Goal: Feedback & Contribution: Submit feedback/report problem

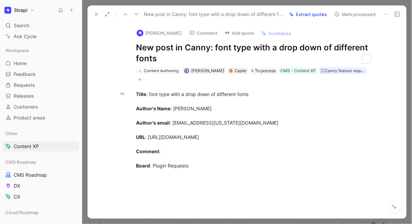
drag, startPoint x: 213, startPoint y: 48, endPoint x: 244, endPoint y: 48, distance: 30.7
click at [244, 48] on h1 "New post in Canny: font type with a drop down of different fonts" at bounding box center [254, 53] width 236 height 22
drag, startPoint x: 249, startPoint y: 47, endPoint x: 215, endPoint y: 47, distance: 34.8
click at [215, 47] on h1 "New post in Canny: font type with a drop down of different fonts" at bounding box center [254, 53] width 236 height 22
click at [234, 34] on button "Add quote" at bounding box center [240, 33] width 36 height 10
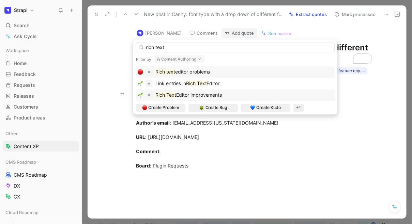
type input "rich text"
click at [191, 93] on span "Editor improvements" at bounding box center [199, 95] width 46 height 6
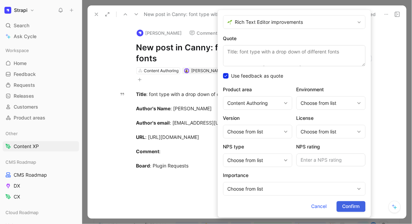
click at [351, 207] on span "Confirm" at bounding box center [351, 207] width 17 height 8
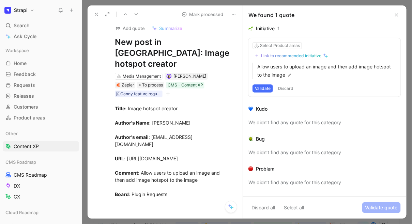
scroll to position [10, 0]
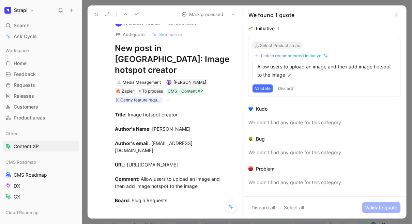
click at [282, 45] on div "Select Product areas" at bounding box center [280, 45] width 40 height 7
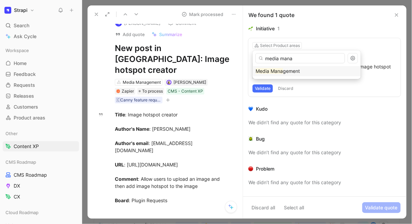
type input "media mana"
click at [293, 74] on span "gement" at bounding box center [291, 71] width 17 height 6
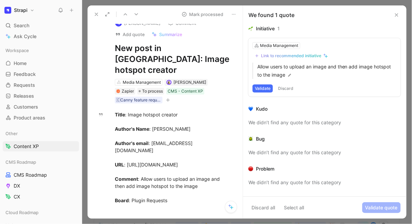
click at [269, 89] on button "Validate" at bounding box center [263, 89] width 20 height 8
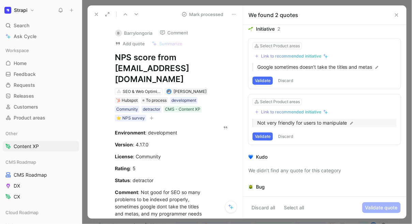
scroll to position [14, 0]
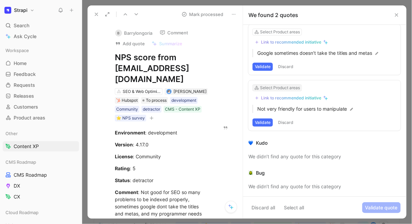
click at [267, 87] on div "Select Product areas" at bounding box center [280, 88] width 40 height 7
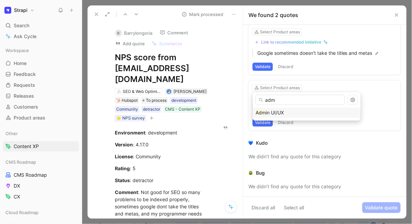
type input "adm"
click at [278, 115] on span "in UI/UX" at bounding box center [275, 113] width 18 height 6
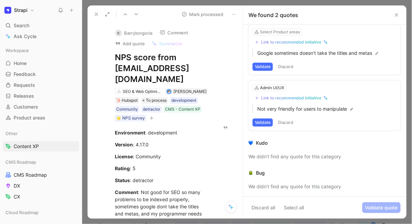
click at [284, 96] on div "Link to recommended initiative" at bounding box center [291, 97] width 60 height 5
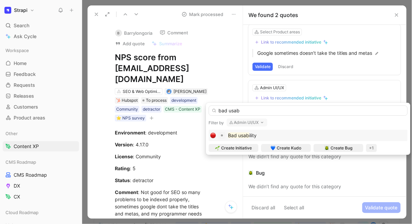
type input "bad usab"
click at [274, 135] on div "Bad usab ility" at bounding box center [308, 136] width 196 height 8
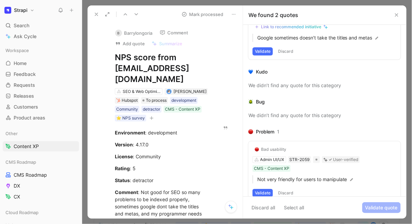
scroll to position [30, 0]
click at [268, 193] on button "Validate" at bounding box center [263, 193] width 20 height 8
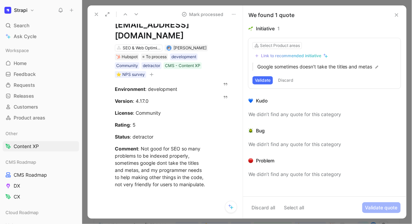
scroll to position [41, 0]
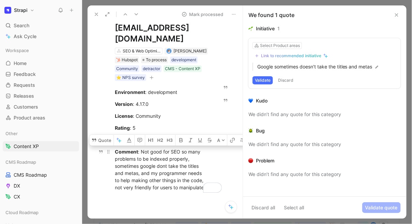
drag, startPoint x: 141, startPoint y: 152, endPoint x: 180, endPoint y: 153, distance: 39.2
click at [180, 153] on div "Comment : Not good for SEO so many problems to be indexed properly, sometimes g…" at bounding box center [162, 169] width 94 height 43
click at [205, 113] on div "License : Community" at bounding box center [162, 115] width 94 height 7
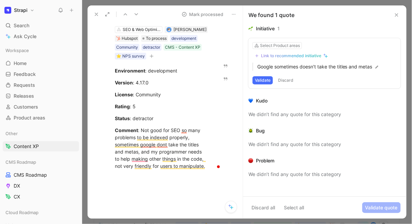
scroll to position [85, 0]
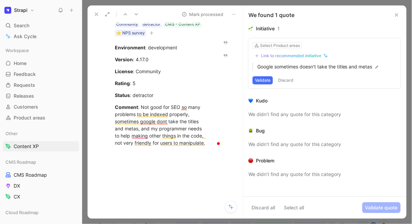
click at [286, 82] on button "Discard" at bounding box center [286, 80] width 20 height 8
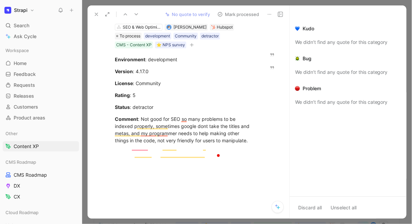
scroll to position [16, 0]
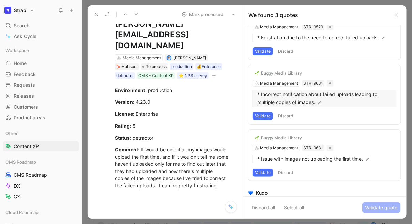
scroll to position [31, 0]
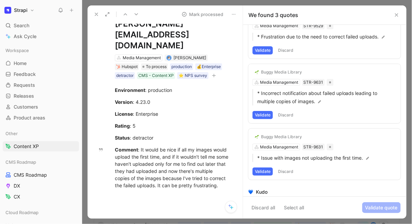
click at [269, 173] on button "Validate" at bounding box center [263, 172] width 20 height 8
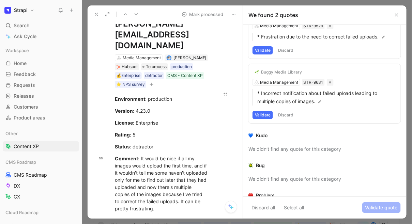
click at [262, 115] on button "Validate" at bounding box center [263, 115] width 20 height 8
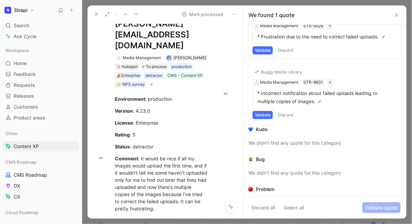
scroll to position [0, 0]
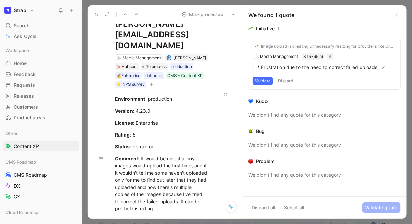
click at [291, 81] on button "Discard" at bounding box center [286, 81] width 20 height 8
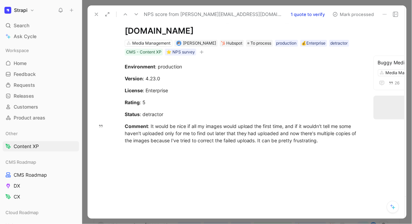
scroll to position [16, 0]
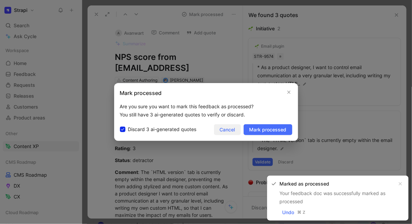
click at [227, 129] on span "Cancel" at bounding box center [227, 130] width 15 height 8
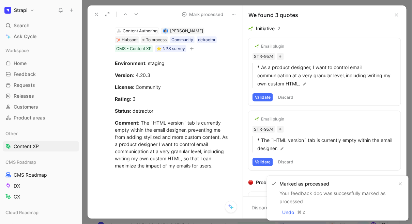
scroll to position [59, 0]
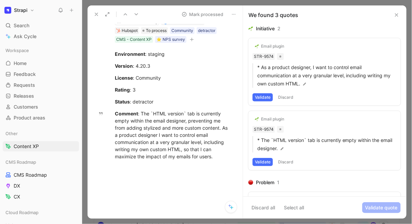
click at [267, 100] on button "Validate" at bounding box center [263, 97] width 20 height 8
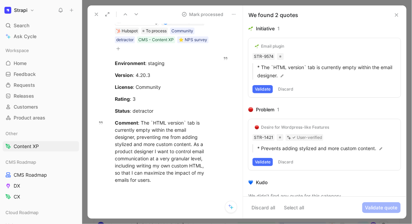
click at [269, 90] on button "Validate" at bounding box center [263, 89] width 20 height 8
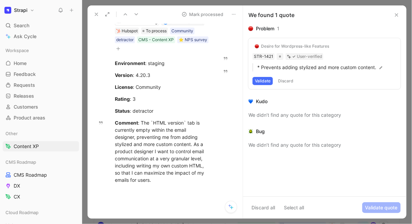
click at [287, 81] on button "Discard" at bounding box center [286, 81] width 20 height 8
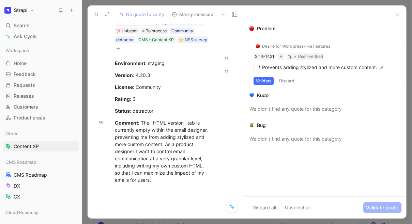
scroll to position [23, 0]
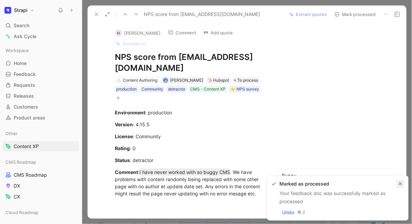
click at [401, 182] on icon "button" at bounding box center [400, 184] width 4 height 4
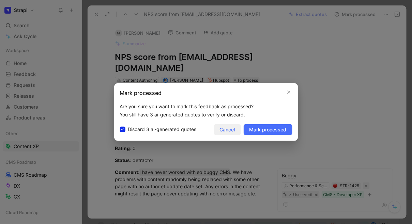
click at [226, 128] on span "Cancel" at bounding box center [227, 130] width 15 height 8
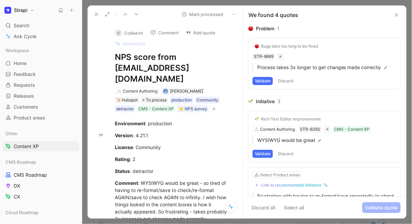
click at [284, 81] on button "Discard" at bounding box center [286, 81] width 20 height 8
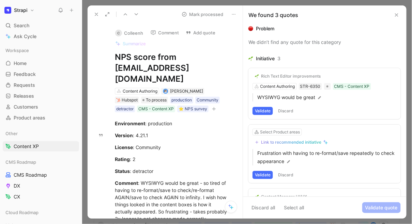
click at [263, 112] on button "Validate" at bounding box center [263, 111] width 20 height 8
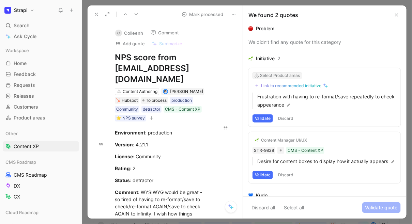
click at [273, 78] on div "Select Product areas" at bounding box center [280, 75] width 40 height 7
click at [299, 88] on div "Link to recommended initiative" at bounding box center [291, 85] width 60 height 5
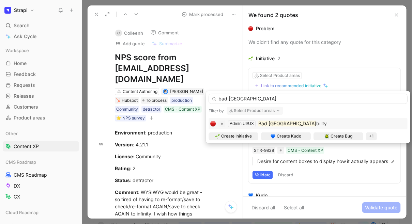
type input "bad usa"
click at [270, 124] on mark "Bad usa" at bounding box center [287, 124] width 58 height 6
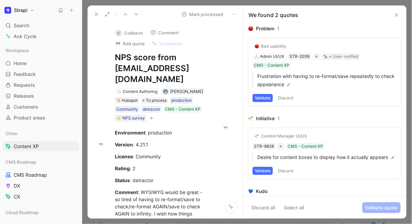
click at [266, 101] on button "Validate" at bounding box center [263, 98] width 20 height 8
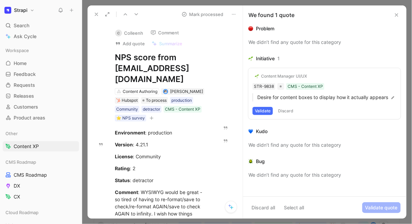
click at [267, 112] on button "Validate" at bounding box center [263, 111] width 20 height 8
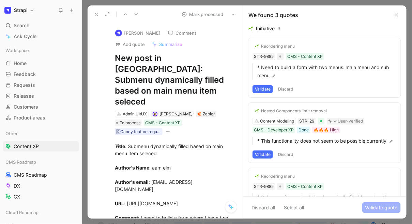
click at [269, 89] on button "Validate" at bounding box center [263, 89] width 20 height 8
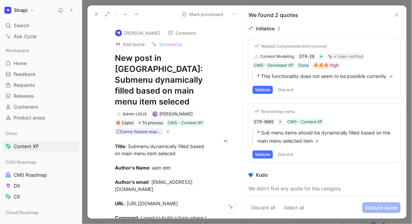
click at [270, 91] on button "Validate" at bounding box center [263, 90] width 20 height 8
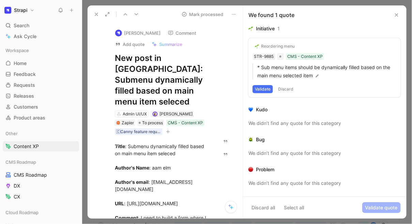
click at [270, 91] on button "Validate" at bounding box center [263, 89] width 20 height 8
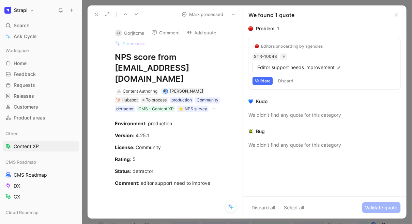
click at [266, 82] on button "Validate" at bounding box center [263, 81] width 20 height 8
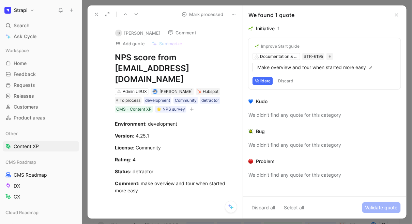
click at [266, 82] on button "Validate" at bounding box center [263, 81] width 20 height 8
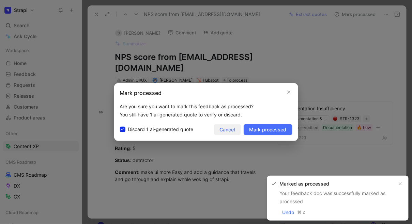
click at [231, 127] on span "Cancel" at bounding box center [227, 130] width 15 height 8
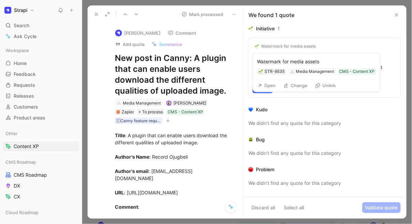
click at [282, 45] on div "Watermark for media assets" at bounding box center [288, 46] width 55 height 5
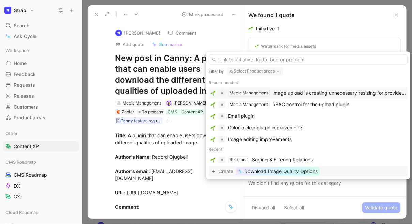
click at [265, 169] on span "Download Image Quality Options" at bounding box center [280, 172] width 73 height 8
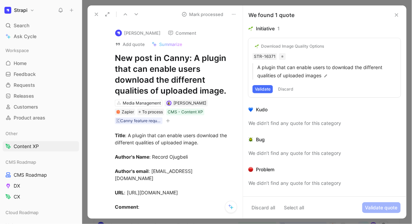
click at [267, 88] on button "Validate" at bounding box center [263, 89] width 20 height 8
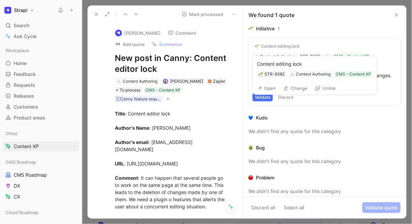
click at [273, 48] on div "Content editing lock" at bounding box center [280, 46] width 39 height 5
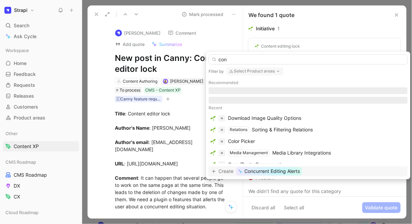
type input "conc"
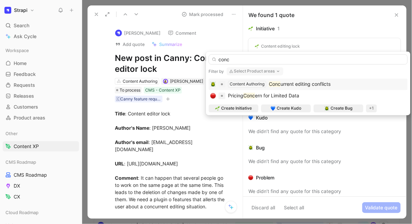
click at [289, 86] on span "urrent editing conflicts" at bounding box center [306, 84] width 50 height 6
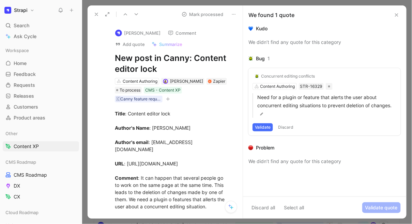
click at [267, 127] on button "Validate" at bounding box center [263, 127] width 20 height 8
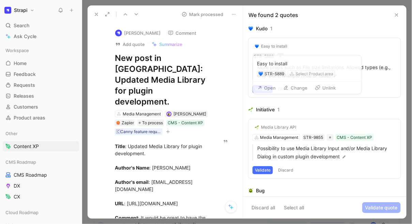
click at [276, 47] on div "Easy to install" at bounding box center [274, 46] width 26 height 5
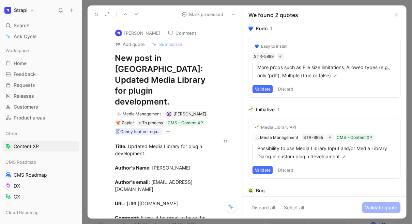
click at [291, 85] on button "Discard" at bounding box center [286, 89] width 20 height 8
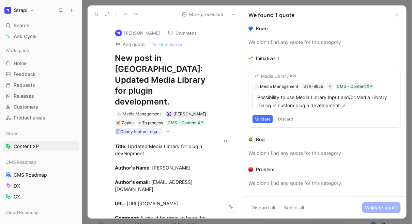
click at [269, 121] on button "Validate" at bounding box center [263, 119] width 20 height 8
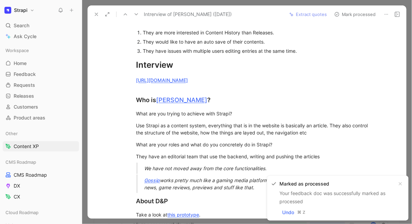
scroll to position [63, 0]
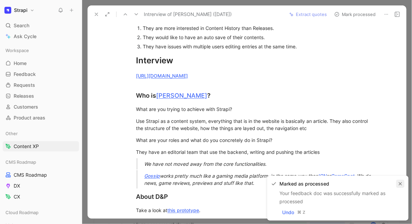
click at [399, 183] on icon "button" at bounding box center [400, 184] width 4 height 4
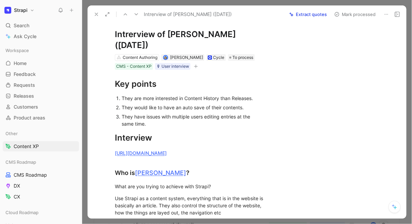
scroll to position [0, 0]
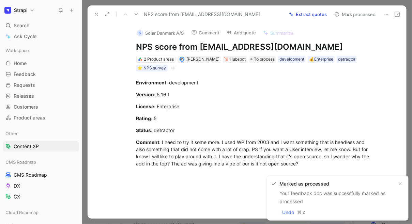
click at [97, 17] on button at bounding box center [97, 15] width 10 height 10
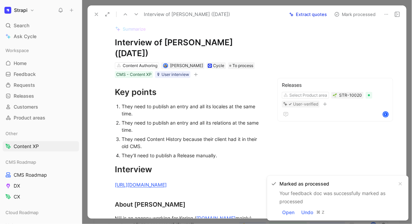
scroll to position [10, 0]
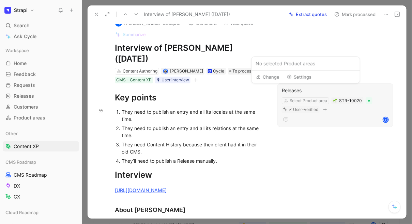
click at [273, 78] on button "Change" at bounding box center [268, 77] width 30 height 10
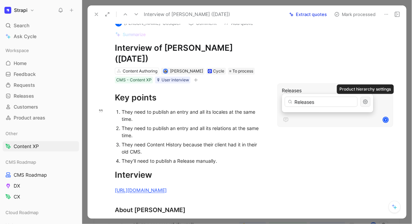
type input "Releases"
click at [366, 101] on icon "button" at bounding box center [365, 101] width 5 height 5
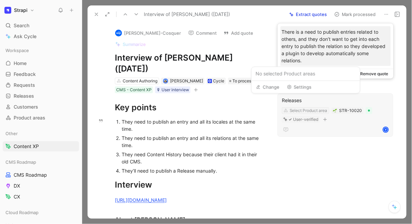
click at [305, 107] on div "Select Product area" at bounding box center [309, 110] width 38 height 7
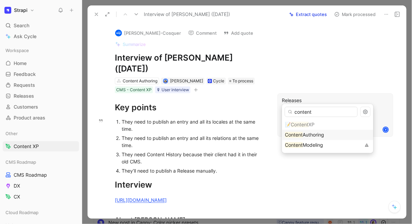
type input "content"
click at [313, 137] on span "Authoring" at bounding box center [313, 135] width 21 height 6
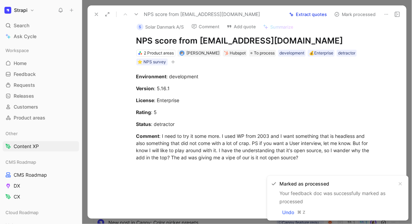
scroll to position [4, 0]
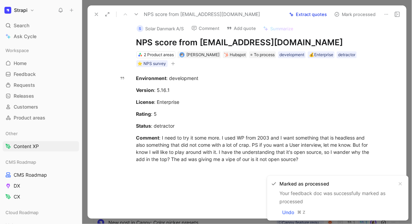
click at [96, 15] on icon at bounding box center [96, 14] width 5 height 5
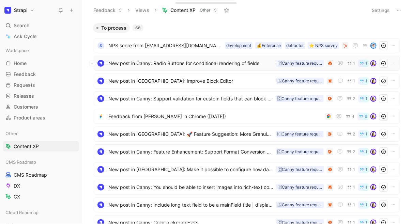
click at [138, 67] on span "New post in Canny: Radio Buttons for conditional rendering of fields." at bounding box center [190, 63] width 165 height 8
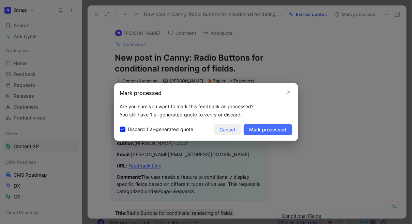
click at [231, 130] on span "Cancel" at bounding box center [227, 130] width 15 height 8
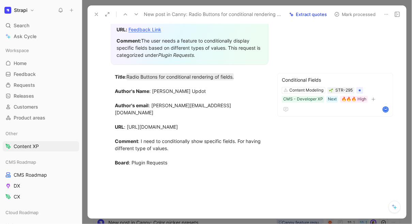
scroll to position [135, 0]
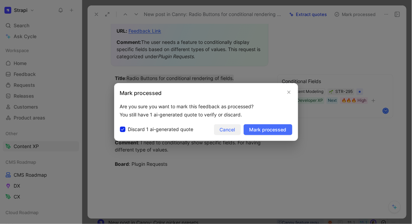
click at [231, 132] on span "Cancel" at bounding box center [227, 130] width 15 height 8
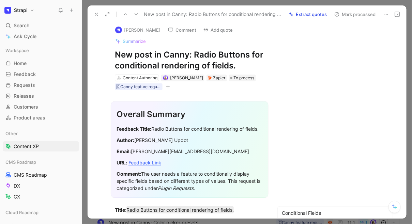
scroll to position [3, 0]
click at [137, 13] on icon at bounding box center [136, 14] width 5 height 5
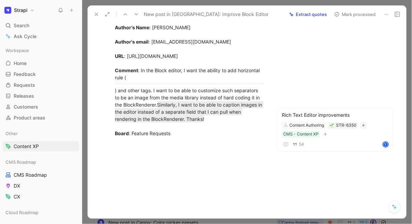
scroll to position [288, 0]
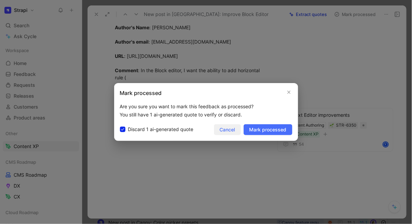
click at [226, 130] on span "Cancel" at bounding box center [227, 130] width 15 height 8
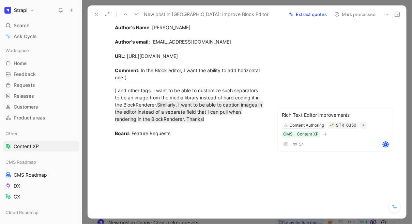
click at [137, 15] on icon at bounding box center [136, 14] width 5 height 5
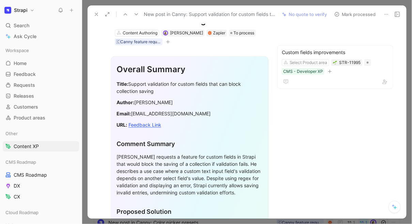
scroll to position [65, 0]
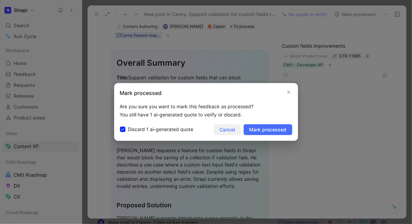
click at [223, 125] on button "Cancel" at bounding box center [227, 129] width 27 height 11
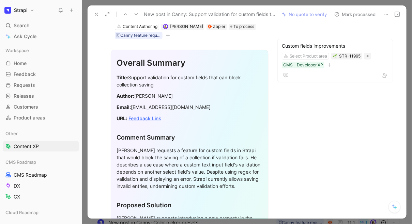
click at [136, 15] on icon at bounding box center [136, 14] width 5 height 5
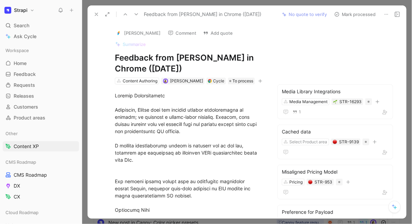
scroll to position [27, 0]
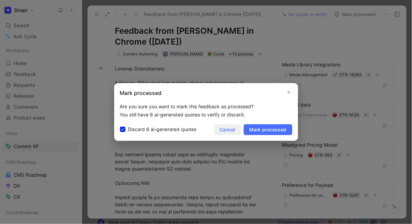
click at [226, 134] on button "Cancel" at bounding box center [227, 129] width 27 height 11
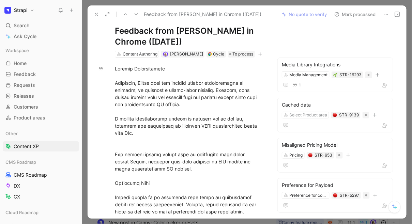
click at [137, 14] on use at bounding box center [136, 14] width 3 height 2
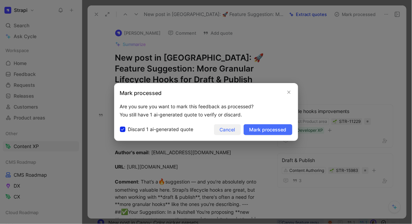
click at [231, 131] on span "Cancel" at bounding box center [227, 130] width 15 height 8
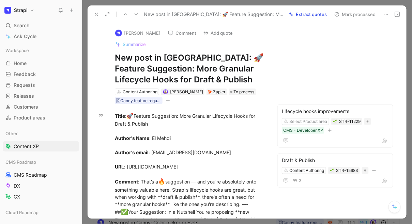
click at [135, 14] on icon at bounding box center [136, 14] width 5 height 5
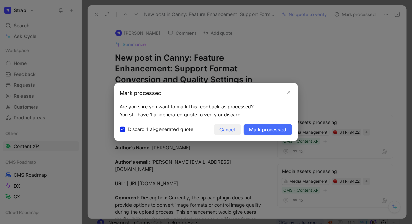
click at [229, 128] on span "Cancel" at bounding box center [227, 130] width 15 height 8
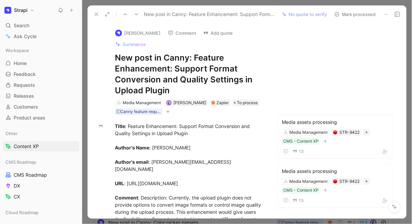
click at [136, 15] on use at bounding box center [136, 14] width 3 height 2
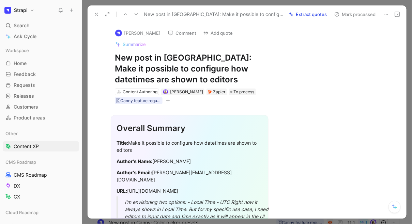
click at [136, 14] on icon at bounding box center [136, 14] width 5 height 5
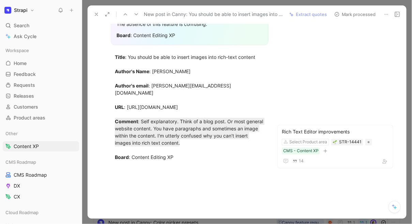
scroll to position [187, 0]
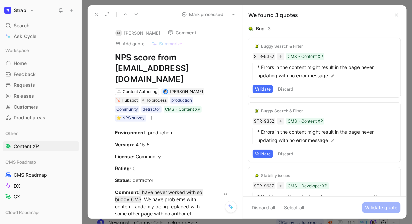
click at [294, 47] on div "Buggy Search & Filter" at bounding box center [282, 46] width 42 height 5
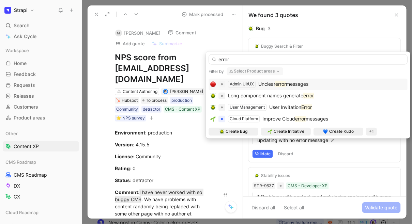
type input "error"
click at [306, 82] on span "messages" at bounding box center [297, 84] width 22 height 6
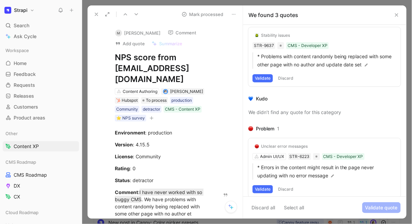
scroll to position [81, 0]
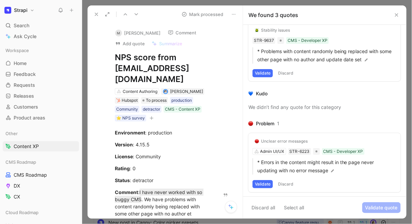
click at [265, 185] on button "Validate" at bounding box center [263, 184] width 20 height 8
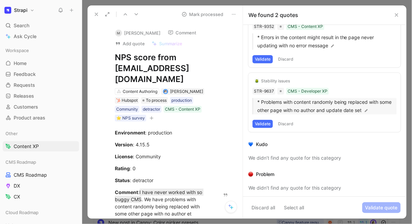
scroll to position [0, 0]
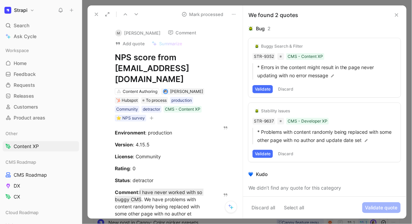
click at [293, 88] on button "Discard" at bounding box center [286, 89] width 20 height 8
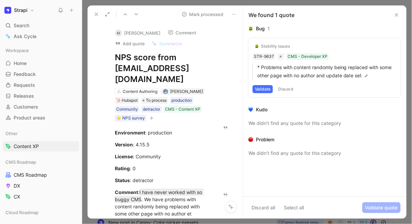
click at [286, 88] on button "Discard" at bounding box center [286, 89] width 20 height 8
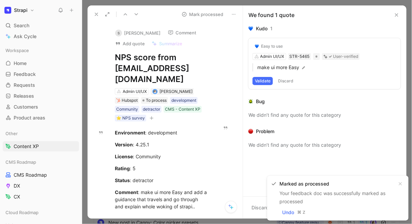
click at [267, 80] on button "Validate" at bounding box center [263, 81] width 20 height 8
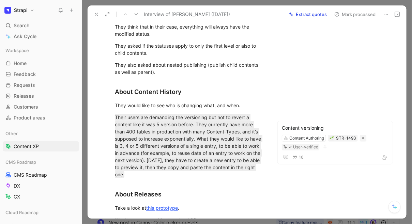
scroll to position [553, 0]
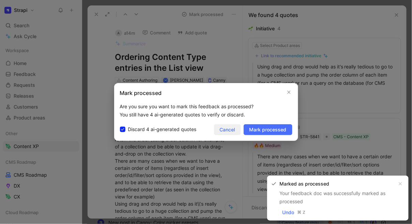
click at [229, 129] on span "Cancel" at bounding box center [227, 130] width 15 height 8
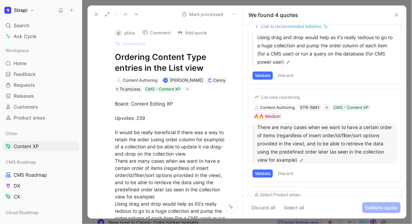
scroll to position [30, 0]
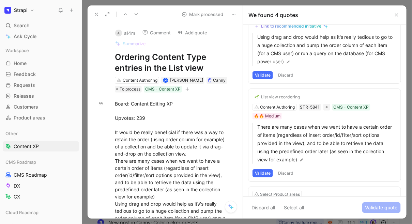
click at [269, 174] on button "Validate" at bounding box center [263, 173] width 20 height 8
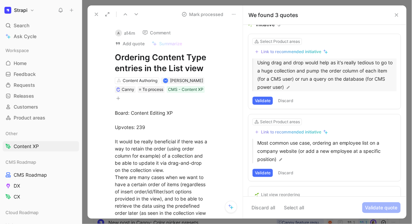
scroll to position [3, 0]
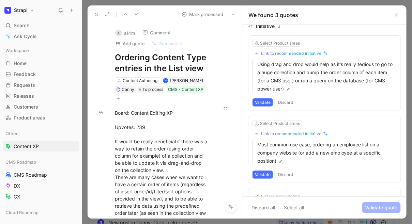
click at [288, 101] on button "Discard" at bounding box center [286, 103] width 20 height 8
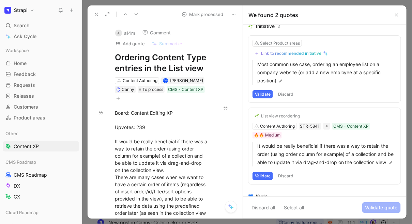
click at [284, 91] on button "Discard" at bounding box center [286, 94] width 20 height 8
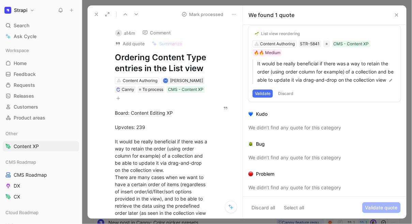
scroll to position [0, 0]
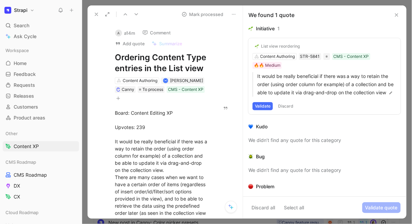
click at [286, 104] on button "Discard" at bounding box center [286, 106] width 20 height 8
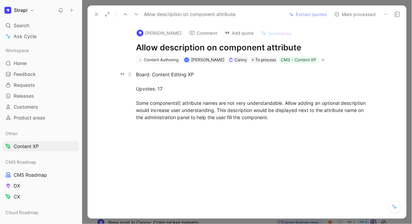
click at [195, 104] on div "Board: Content Editing XP Upvotes: 17 Some components\\' attribute names are no…" at bounding box center [254, 96] width 236 height 50
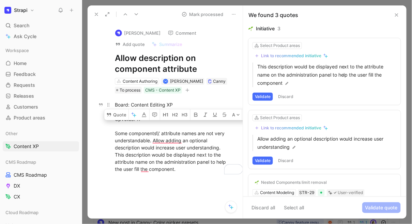
click at [167, 145] on div "Board: Content Editing XP Upvotes: 17 Some components\\' attribute names are no…" at bounding box center [172, 137] width 115 height 72
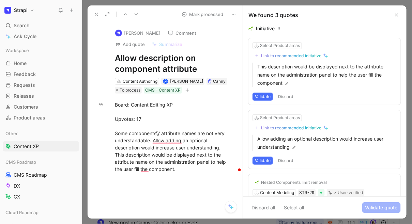
click at [273, 53] on button "Link to recommended initiative" at bounding box center [292, 56] width 78 height 8
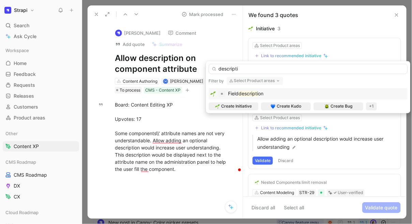
type input "descripti"
click at [251, 94] on mark "descripti" at bounding box center [248, 94] width 19 height 6
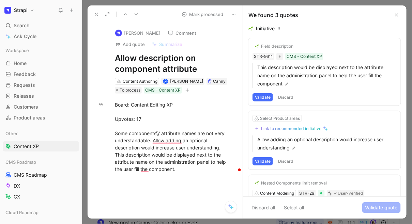
click at [267, 99] on button "Validate" at bounding box center [263, 97] width 20 height 8
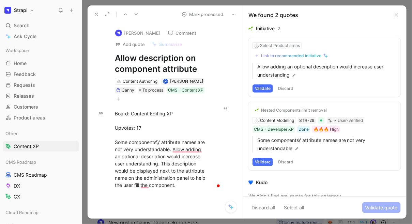
click at [284, 88] on button "Discard" at bounding box center [286, 89] width 20 height 8
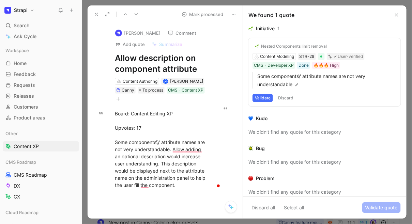
click at [287, 99] on button "Discard" at bounding box center [286, 98] width 20 height 8
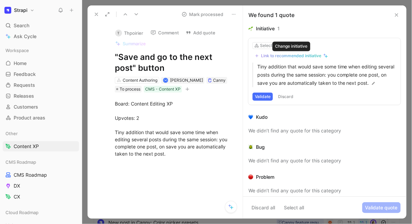
click at [276, 55] on div "Link to recommended initiative" at bounding box center [291, 55] width 60 height 5
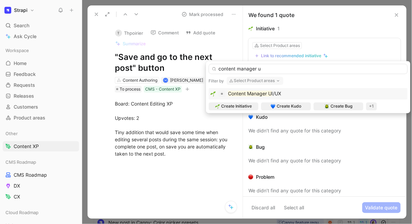
type input "content manager u"
click at [271, 94] on mark "Content Manager U" at bounding box center [250, 94] width 44 height 6
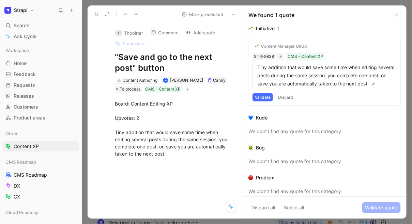
click at [267, 99] on button "Validate" at bounding box center [263, 97] width 20 height 8
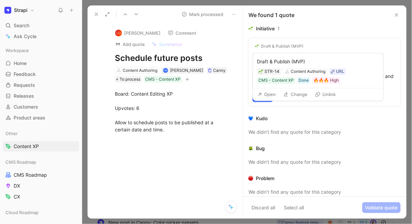
click at [282, 47] on div "Draft & Publish (MVP)" at bounding box center [282, 46] width 43 height 5
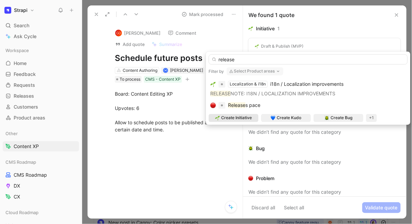
type input "releases"
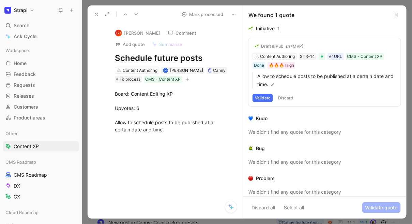
click at [275, 57] on div "Draft & Publish (MVP) Content Authoring STR-14 URL CMS - Content XP Done 🔥🔥🔥 Hi…" at bounding box center [324, 72] width 152 height 68
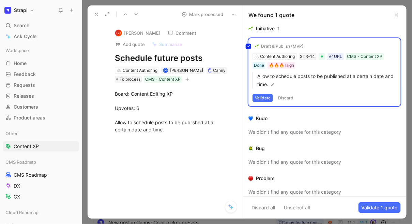
click at [273, 57] on div "Draft & Publish (MVP) Content Authoring STR-14 URL CMS - Content XP Done 🔥🔥🔥 Hi…" at bounding box center [324, 72] width 152 height 68
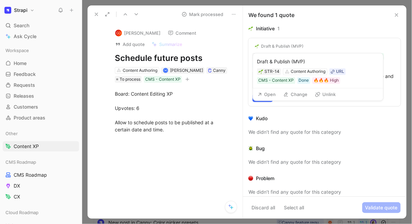
click at [324, 92] on button "Unlink" at bounding box center [325, 95] width 27 height 10
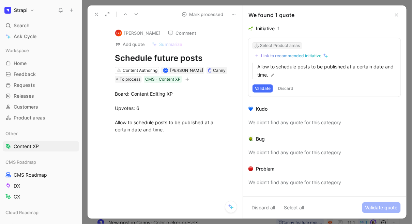
click at [270, 46] on div "Select Product areas" at bounding box center [280, 45] width 40 height 7
click at [287, 47] on div "Select Product areas" at bounding box center [280, 45] width 40 height 7
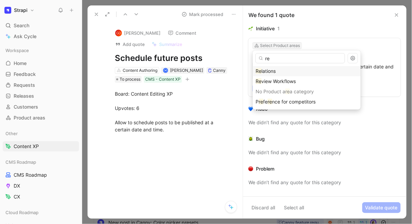
type input "r"
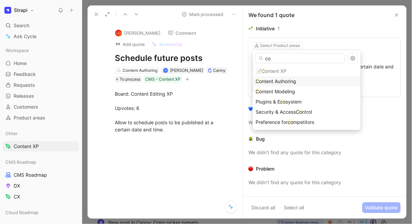
type input "co"
click at [287, 79] on span "ntent Authoring" at bounding box center [279, 81] width 34 height 6
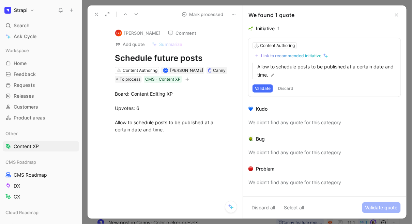
click at [285, 56] on div "Link to recommended initiative" at bounding box center [291, 55] width 60 height 5
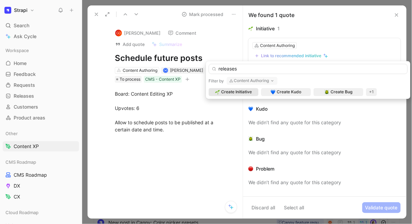
click at [261, 80] on button "Content Authoring" at bounding box center [252, 81] width 51 height 8
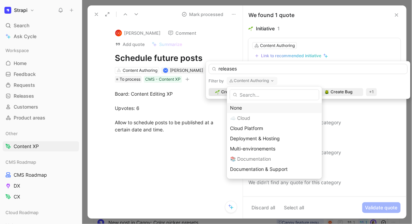
click at [240, 108] on div "None" at bounding box center [274, 108] width 89 height 8
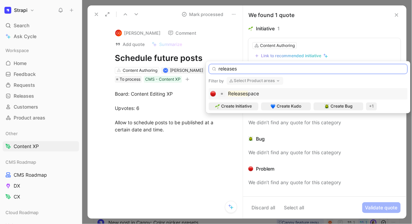
click at [221, 70] on input "releases" at bounding box center [308, 69] width 199 height 10
type input "Releases"
click at [246, 69] on input "Releases" at bounding box center [308, 69] width 199 height 10
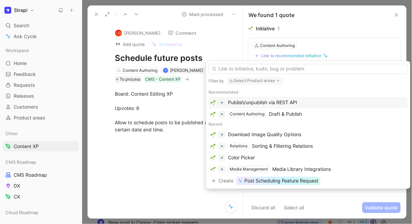
click at [243, 80] on button "Select Product areas" at bounding box center [255, 81] width 57 height 8
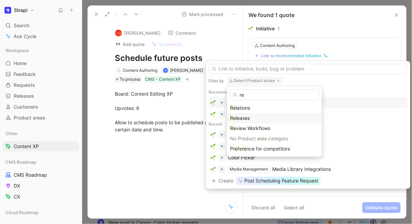
type input "re"
click at [241, 119] on span "leases" at bounding box center [243, 118] width 14 height 6
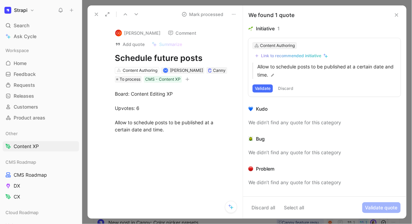
click at [280, 45] on div "Content Authoring" at bounding box center [277, 45] width 35 height 7
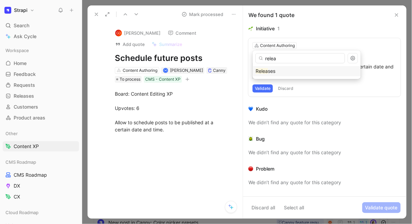
type input "relea"
click at [268, 75] on div "Relea ses" at bounding box center [307, 71] width 102 height 8
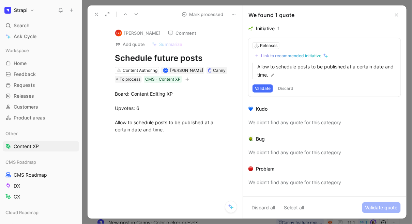
click at [269, 90] on button "Validate" at bounding box center [263, 89] width 20 height 8
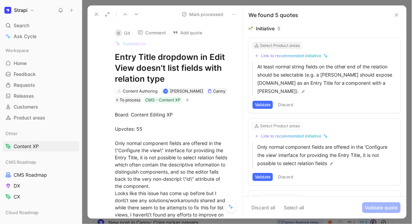
click at [276, 46] on div "Select Product areas" at bounding box center [280, 45] width 40 height 7
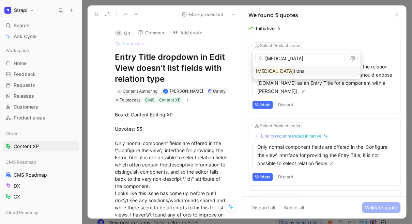
type input "rela"
click at [278, 73] on div "Rela tions" at bounding box center [307, 71] width 102 height 8
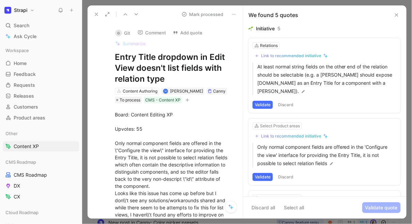
click at [267, 107] on button "Validate" at bounding box center [263, 105] width 20 height 8
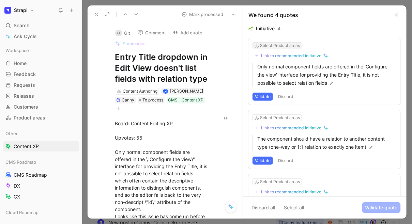
click at [277, 45] on div "Select Product areas" at bounding box center [280, 45] width 40 height 7
click at [310, 55] on div "Link to recommended initiative" at bounding box center [291, 55] width 60 height 5
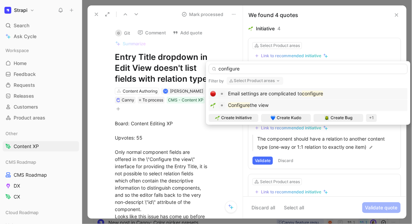
type input "configure"
click at [286, 105] on div "Configure the view" at bounding box center [308, 106] width 196 height 8
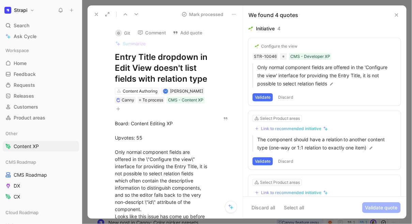
click at [264, 98] on button "Validate" at bounding box center [263, 97] width 20 height 8
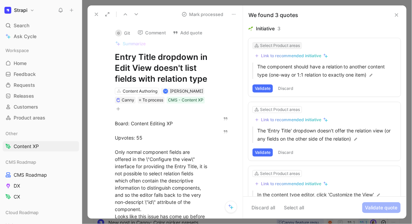
click at [264, 43] on div "Select Product areas" at bounding box center [280, 45] width 40 height 7
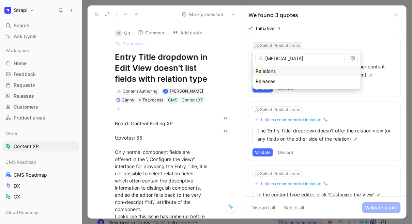
type input "relat"
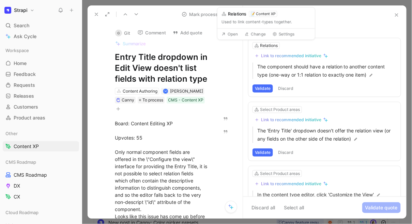
click at [269, 88] on button "Validate" at bounding box center [263, 89] width 20 height 8
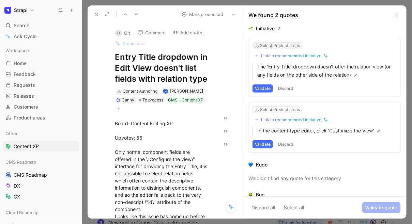
click at [285, 46] on div "Select Product areas" at bounding box center [280, 45] width 40 height 7
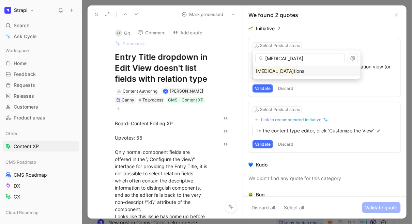
type input "rela"
click at [278, 69] on div "Rela tions" at bounding box center [307, 71] width 102 height 8
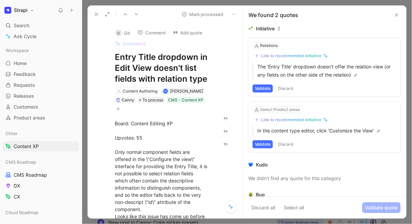
click at [267, 87] on button "Validate" at bounding box center [263, 89] width 20 height 8
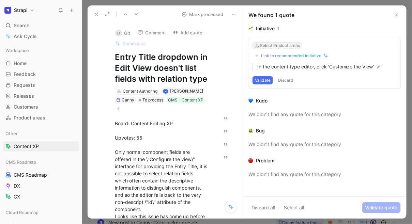
click at [271, 46] on div "Select Product areas" at bounding box center [280, 45] width 40 height 7
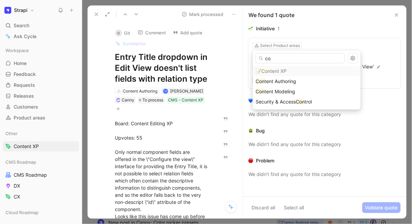
type input "c"
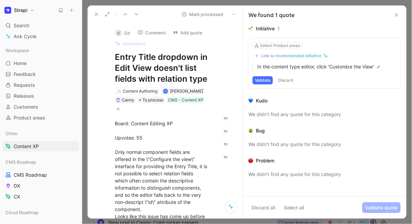
click at [301, 58] on div "Link to recommended initiative" at bounding box center [291, 55] width 60 height 5
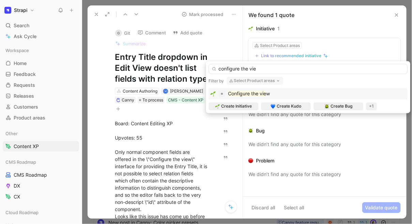
type input "configure the vie"
click at [269, 92] on span "w" at bounding box center [268, 94] width 4 height 6
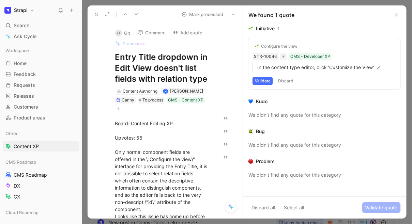
click at [269, 80] on button "Validate" at bounding box center [263, 81] width 20 height 8
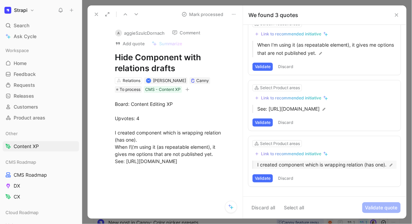
scroll to position [24, 0]
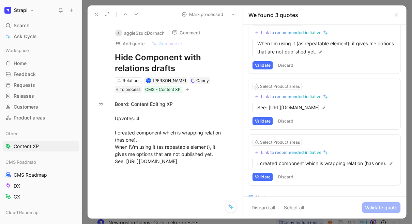
click at [290, 178] on button "Discard" at bounding box center [286, 177] width 20 height 8
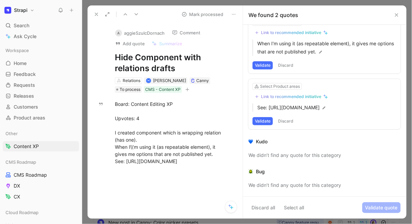
click at [286, 122] on button "Discard" at bounding box center [286, 121] width 20 height 8
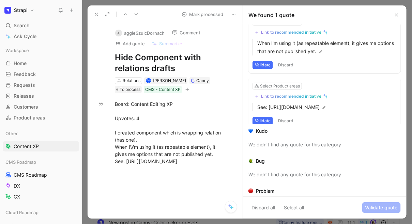
scroll to position [0, 0]
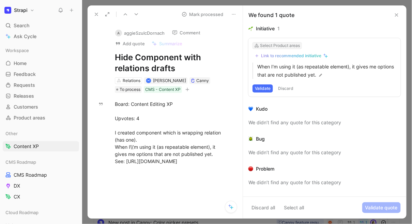
click at [277, 46] on div "Select Product areas" at bounding box center [280, 45] width 40 height 7
click at [292, 56] on div "Link to recommended initiative" at bounding box center [291, 55] width 60 height 5
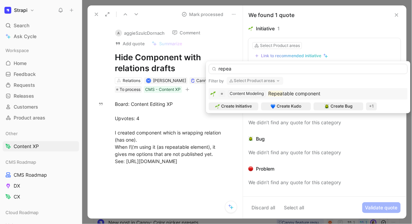
type input "repea"
click at [284, 94] on span "table component" at bounding box center [302, 94] width 38 height 6
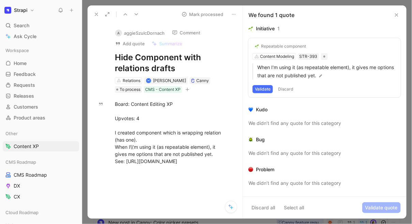
click at [265, 90] on button "Validate" at bounding box center [263, 89] width 20 height 8
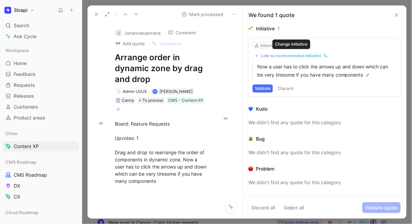
click at [277, 57] on div "Link to recommended initiative" at bounding box center [291, 55] width 60 height 5
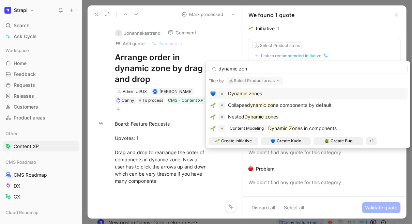
click at [223, 68] on input "dynamic zon" at bounding box center [308, 69] width 199 height 10
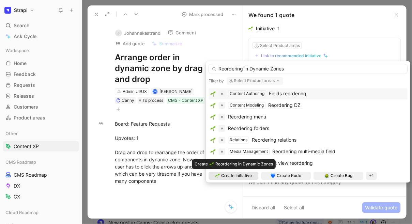
type input "Reordering in Dynamic Zones"
click at [248, 175] on span "Create Initiative" at bounding box center [236, 176] width 31 height 7
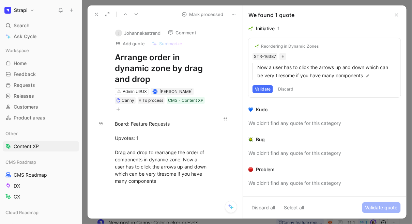
click at [269, 89] on button "Validate" at bounding box center [263, 89] width 20 height 8
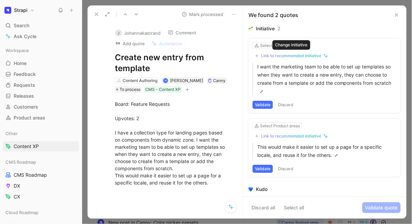
click at [272, 58] on div "Link to recommended initiative" at bounding box center [291, 55] width 60 height 5
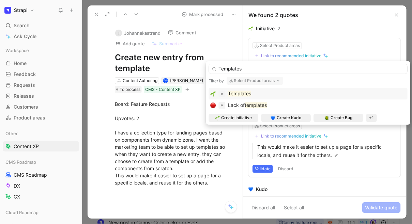
type input "Templates"
click at [258, 91] on div "Templates" at bounding box center [308, 94] width 196 height 8
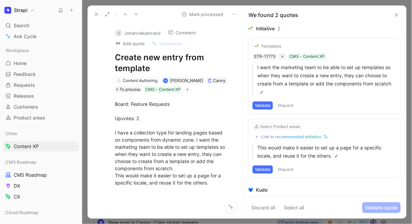
click at [268, 106] on button "Validate" at bounding box center [263, 106] width 20 height 8
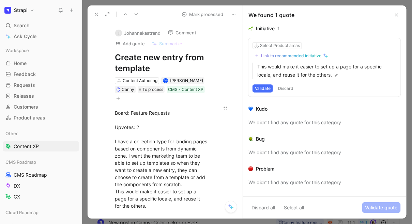
click at [287, 89] on button "Discard" at bounding box center [286, 89] width 20 height 8
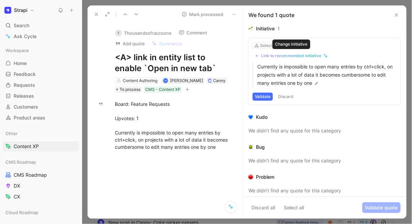
click at [279, 58] on div "Link to recommended initiative" at bounding box center [291, 55] width 60 height 5
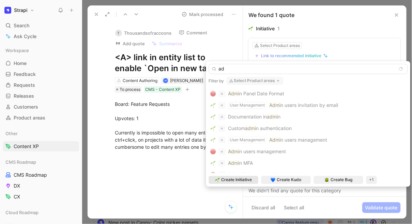
type input "a"
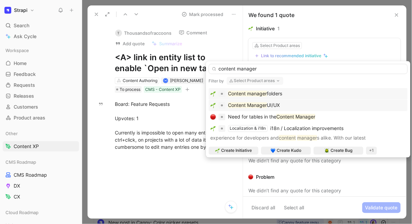
type input "content manager"
click at [264, 102] on div "Content Manager UI/UX" at bounding box center [254, 106] width 52 height 8
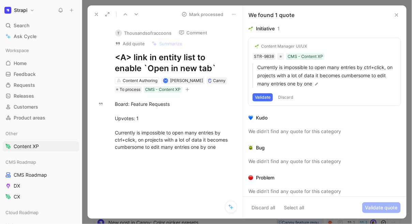
click at [269, 96] on button "Validate" at bounding box center [263, 97] width 20 height 8
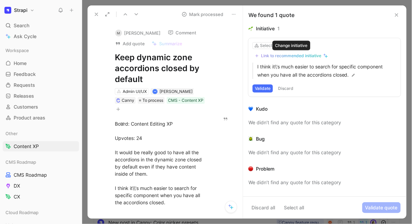
click at [274, 55] on div "Link to recommended initiative" at bounding box center [291, 55] width 60 height 5
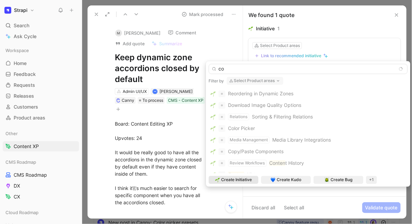
type input "c"
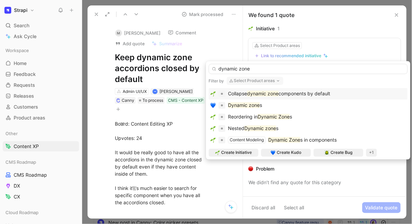
type input "dynamic zone"
click at [278, 93] on mark "dynamic zone" at bounding box center [262, 94] width 31 height 6
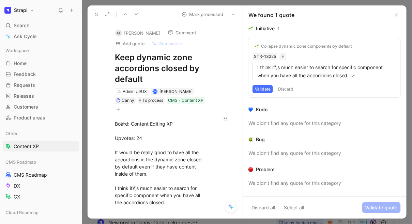
click at [268, 88] on button "Validate" at bounding box center [263, 89] width 20 height 8
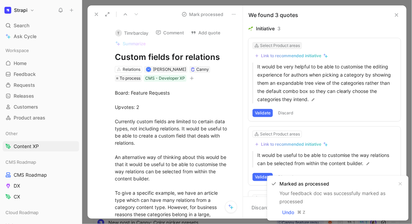
click at [273, 47] on div "Select Product areas" at bounding box center [280, 45] width 40 height 7
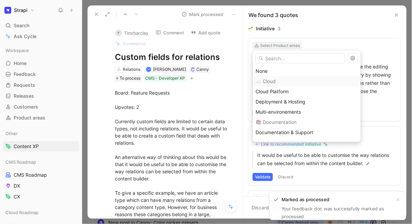
type input "c"
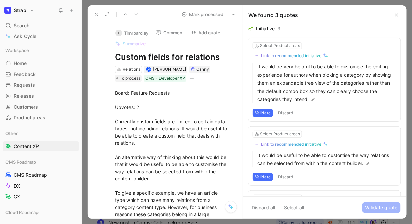
click at [309, 55] on div "Link to recommended initiative" at bounding box center [291, 55] width 60 height 5
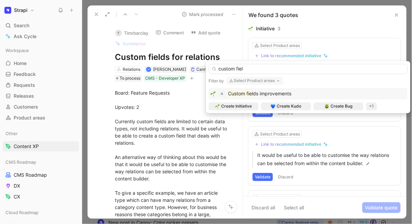
type input "custom fiel"
click at [284, 92] on span "ds improvements" at bounding box center [272, 94] width 39 height 6
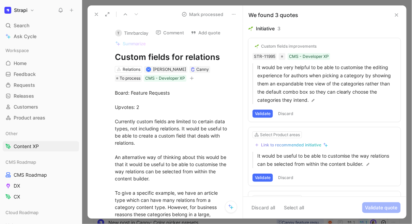
click at [270, 113] on button "Validate" at bounding box center [263, 114] width 20 height 8
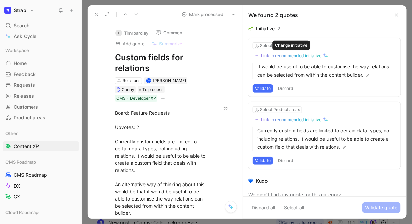
click at [272, 55] on div "Link to recommended initiative" at bounding box center [291, 55] width 60 height 5
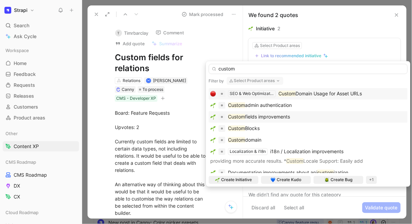
type input "custom"
click at [263, 114] on span "fields improvements" at bounding box center [267, 117] width 45 height 6
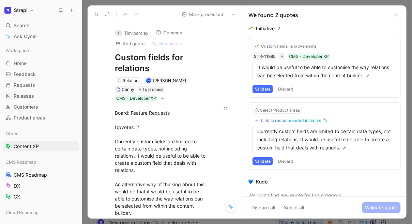
click at [262, 87] on button "Validate" at bounding box center [263, 89] width 20 height 8
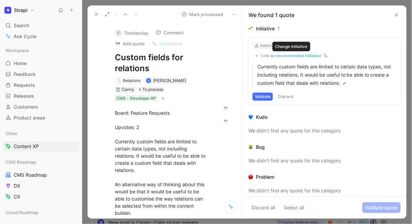
click at [272, 56] on div "Link to recommended initiative" at bounding box center [291, 55] width 60 height 5
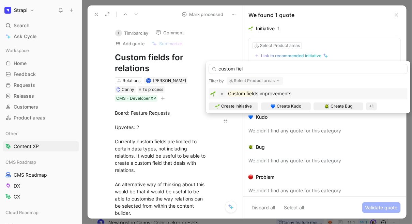
type input "custom fiel"
click at [276, 93] on span "ds improvements" at bounding box center [272, 94] width 39 height 6
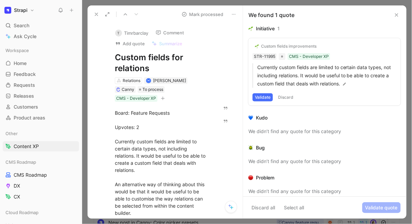
click at [260, 98] on button "Validate" at bounding box center [263, 97] width 20 height 8
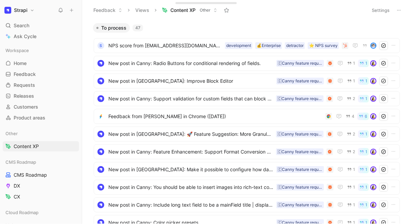
click at [382, 13] on button "Settings" at bounding box center [381, 10] width 24 height 10
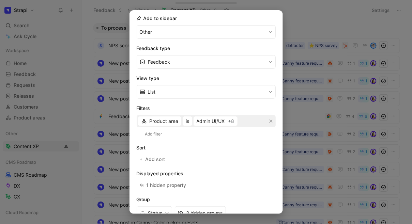
scroll to position [76, 0]
click at [228, 122] on span "Admin UI/UX +8" at bounding box center [216, 121] width 38 height 8
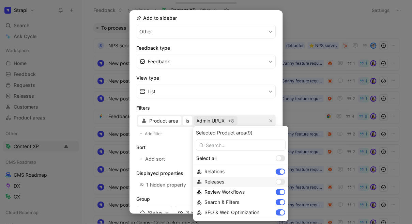
scroll to position [103, 0]
click at [283, 182] on div at bounding box center [281, 181] width 10 height 6
click at [278, 180] on div at bounding box center [278, 181] width 5 height 5
click at [281, 183] on div at bounding box center [281, 181] width 10 height 6
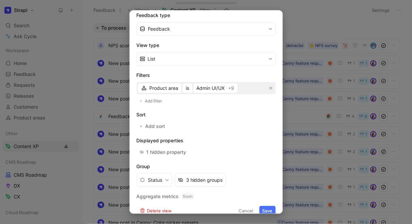
scroll to position [116, 0]
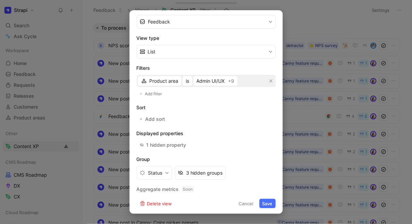
click at [273, 203] on button "Save" at bounding box center [267, 204] width 16 height 10
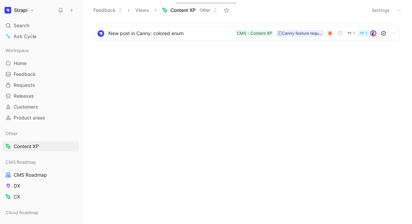
scroll to position [0, 0]
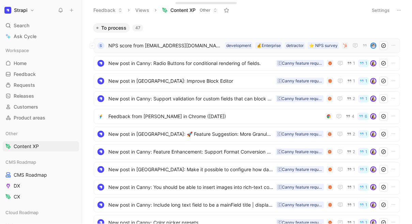
click at [149, 49] on span "NPS score from meik@solar.dk" at bounding box center [165, 46] width 114 height 8
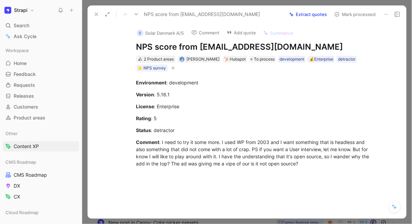
click at [156, 60] on div "2 Product areas" at bounding box center [159, 59] width 30 height 7
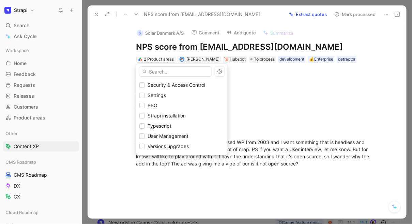
scroll to position [294, 0]
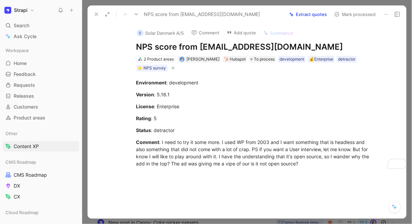
click at [96, 14] on use at bounding box center [96, 14] width 3 height 3
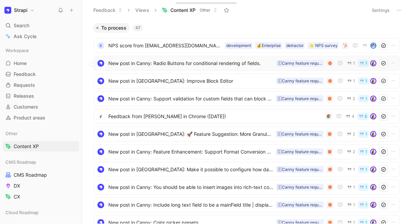
click at [128, 64] on span "New post in Canny: Radio Buttons for conditional rendering of fields." at bounding box center [190, 63] width 165 height 8
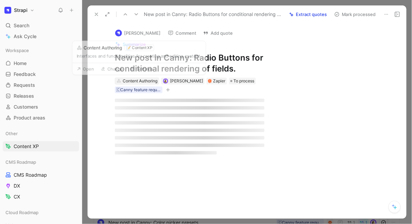
click at [130, 81] on div "Content Authoring" at bounding box center [140, 81] width 35 height 7
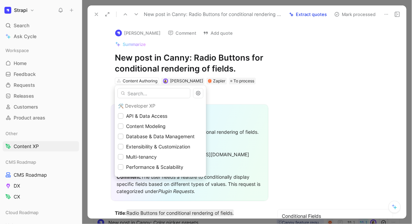
scroll to position [178, 0]
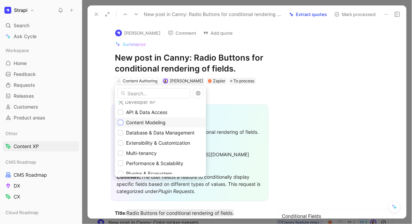
click at [120, 123] on icon at bounding box center [121, 123] width 4 height 4
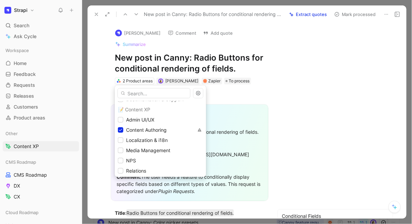
scroll to position [62, 0]
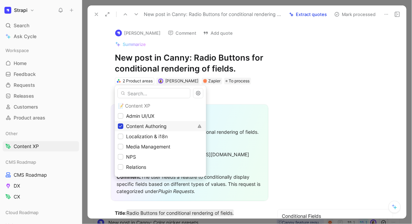
click at [121, 126] on icon at bounding box center [120, 126] width 3 height 2
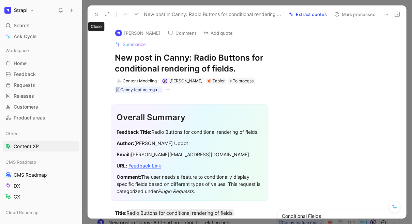
click at [95, 14] on icon at bounding box center [96, 14] width 5 height 5
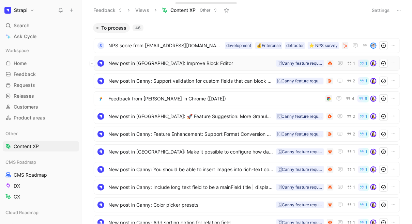
click at [135, 66] on span "New post in Canny: Improve Block Editor" at bounding box center [190, 63] width 165 height 8
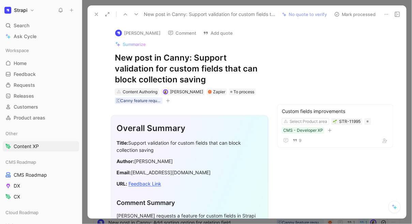
click at [138, 92] on div "Content Authoring" at bounding box center [140, 92] width 35 height 7
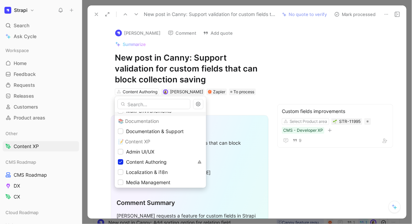
scroll to position [45, 0]
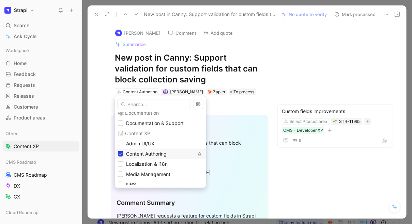
click at [122, 155] on icon at bounding box center [121, 154] width 4 height 4
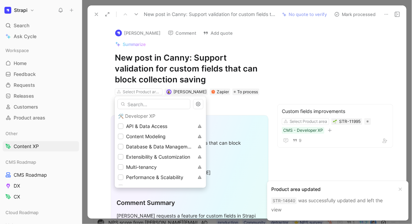
scroll to position [176, 0]
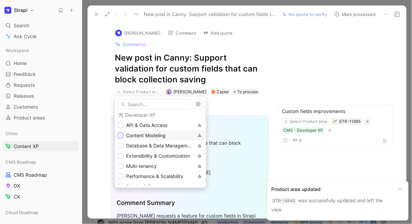
click at [119, 134] on icon at bounding box center [121, 136] width 4 height 4
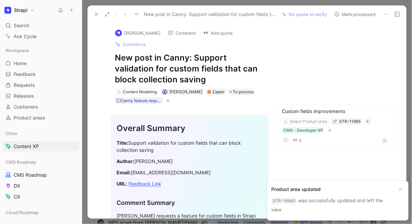
click at [95, 13] on icon at bounding box center [96, 14] width 5 height 5
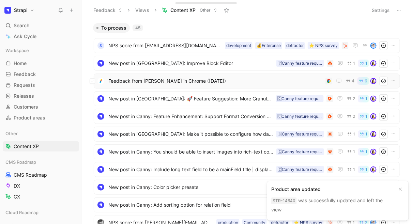
click at [127, 82] on span "Feedback from Aditya Joglekar in Chrome (Apr 22, 2025)" at bounding box center [215, 81] width 214 height 8
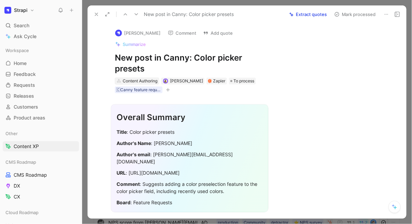
click at [134, 82] on div "Content Authoring" at bounding box center [140, 81] width 35 height 7
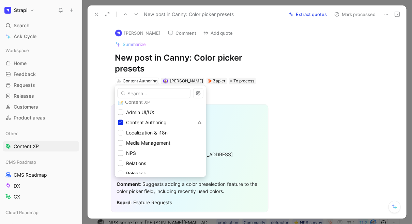
scroll to position [69, 0]
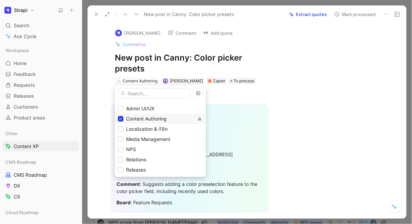
click at [120, 119] on icon at bounding box center [120, 119] width 3 height 2
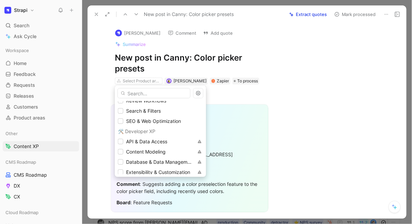
scroll to position [156, 0]
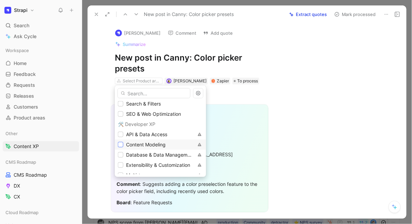
click at [121, 146] on icon at bounding box center [121, 145] width 4 height 4
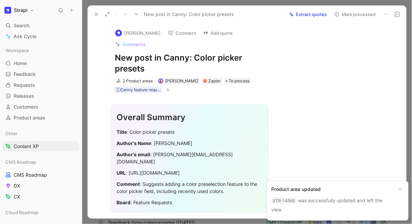
click at [94, 14] on icon at bounding box center [96, 14] width 5 height 5
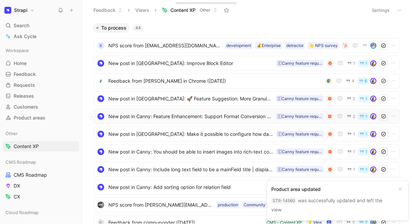
click at [135, 121] on div "New post in Canny: Feature Enhancement: Support Format Conversion and Quality S…" at bounding box center [247, 116] width 306 height 15
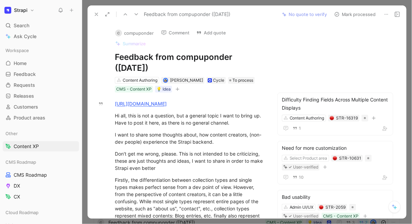
click at [128, 15] on icon at bounding box center [125, 14] width 5 height 5
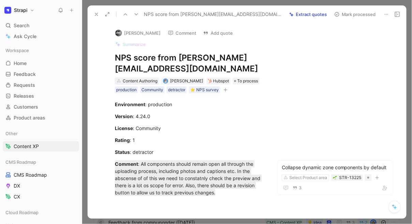
click at [144, 78] on div "Content Authoring" at bounding box center [140, 81] width 35 height 7
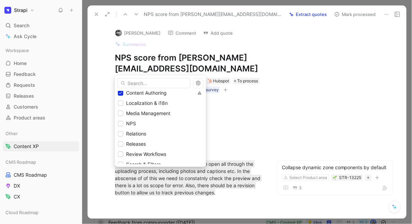
scroll to position [75, 0]
click at [120, 101] on icon at bounding box center [121, 103] width 4 height 4
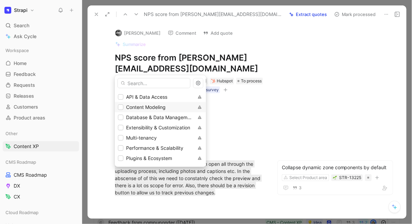
scroll to position [183, 0]
click at [121, 107] on icon at bounding box center [120, 107] width 3 height 2
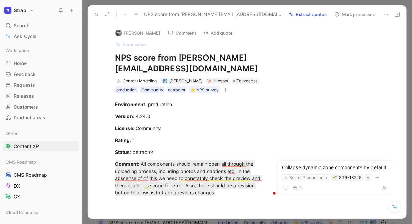
click at [97, 27] on div "Pratishtha Comment Add quote Summarize NPS score from pratishtha@ruralindiaonli…" at bounding box center [247, 121] width 319 height 196
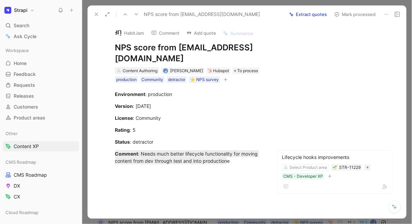
click at [142, 71] on div "Content Authoring" at bounding box center [140, 70] width 35 height 7
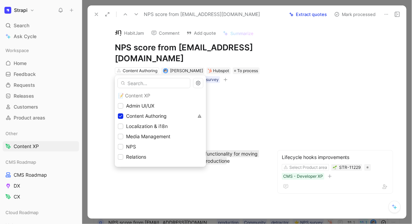
scroll to position [83, 0]
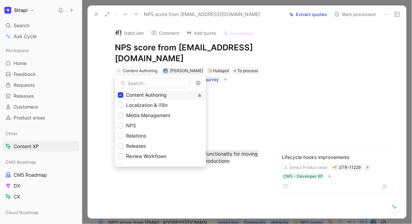
click at [121, 95] on icon at bounding box center [121, 95] width 4 height 4
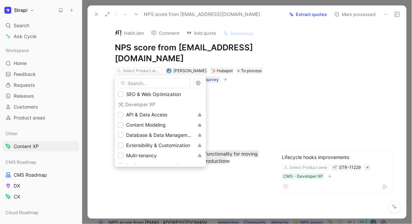
scroll to position [164, 0]
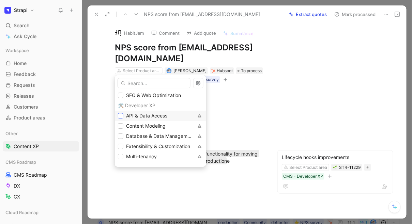
click at [120, 118] on div at bounding box center [120, 115] width 5 height 5
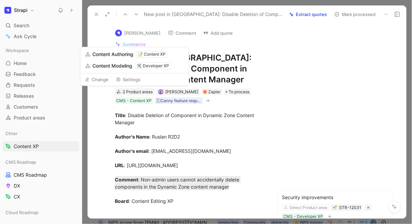
click at [137, 93] on div "2 Product areas" at bounding box center [138, 92] width 30 height 7
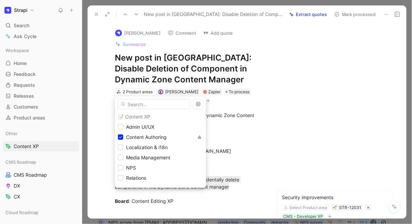
scroll to position [63, 0]
click at [121, 136] on icon at bounding box center [121, 136] width 4 height 4
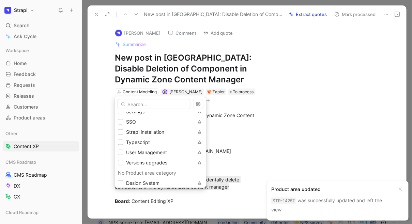
scroll to position [294, 0]
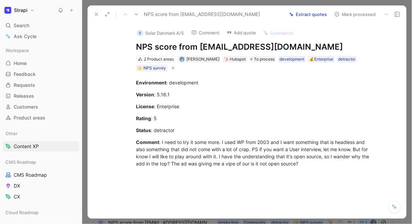
click at [96, 16] on icon at bounding box center [96, 14] width 5 height 5
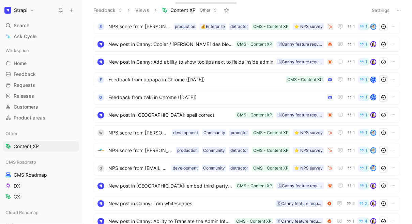
scroll to position [440, 0]
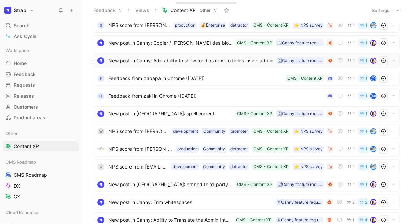
click at [162, 62] on span "New post in Canny: Add ability to show tooltips next to fields inside admin" at bounding box center [190, 61] width 165 height 8
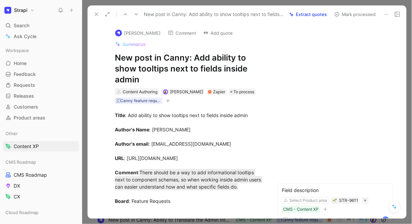
click at [134, 94] on div "Content Authoring" at bounding box center [140, 92] width 35 height 7
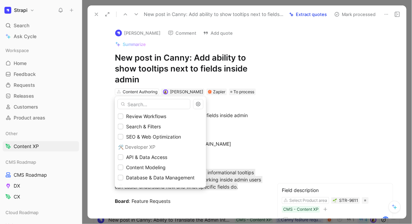
scroll to position [143, 0]
click at [121, 170] on div at bounding box center [120, 167] width 5 height 5
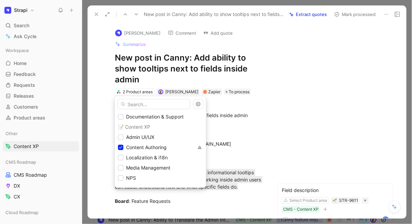
scroll to position [39, 0]
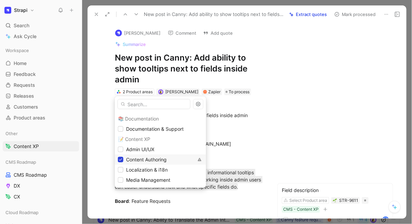
click at [122, 161] on icon at bounding box center [121, 160] width 4 height 4
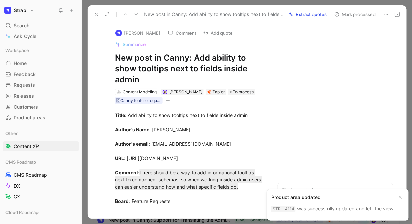
click at [95, 12] on icon at bounding box center [96, 14] width 5 height 5
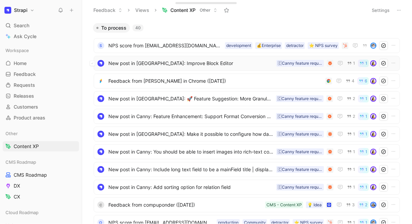
click at [121, 65] on span "New post in Canny: Improve Block Editor" at bounding box center [190, 63] width 165 height 8
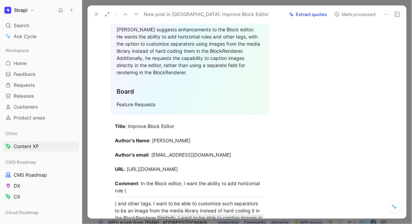
scroll to position [288, 0]
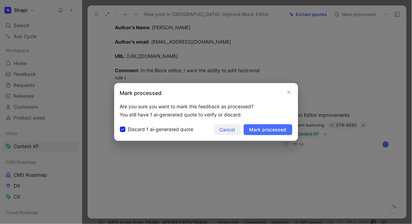
click at [233, 129] on span "Cancel" at bounding box center [227, 130] width 15 height 8
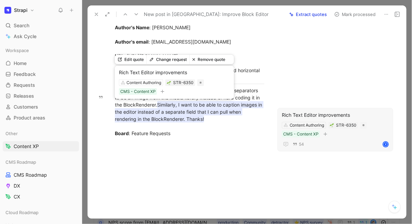
click at [210, 61] on button "Remove quote" at bounding box center [209, 60] width 39 height 10
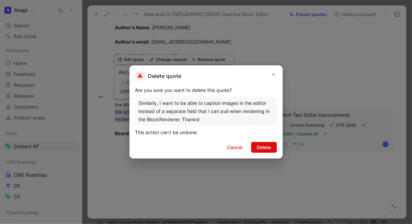
click at [266, 149] on span "Delete" at bounding box center [264, 147] width 14 height 8
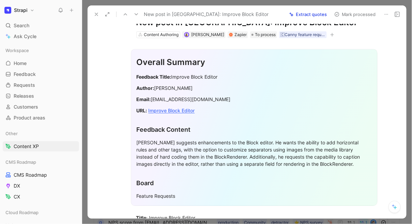
scroll to position [0, 0]
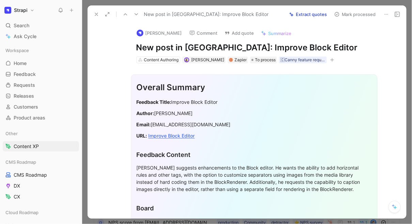
click at [243, 32] on button "Add quote" at bounding box center [240, 33] width 36 height 10
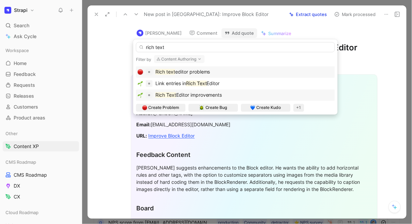
type input "rich text"
click at [187, 95] on span "Editor improvements" at bounding box center [199, 95] width 46 height 6
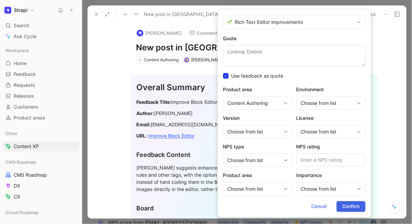
click at [351, 207] on span "Confirm" at bounding box center [351, 207] width 17 height 8
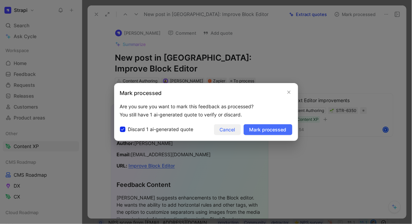
click at [232, 130] on span "Cancel" at bounding box center [227, 130] width 15 height 8
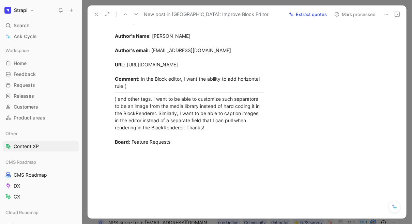
scroll to position [288, 0]
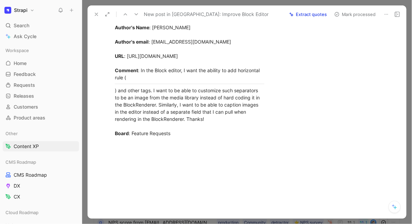
click at [94, 13] on icon at bounding box center [96, 14] width 5 height 5
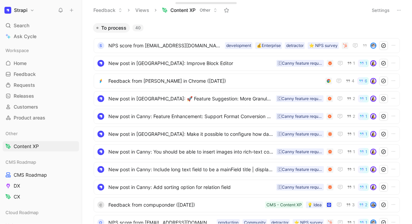
click at [404, 11] on header "Feedback Views Content XP Other Settings" at bounding box center [247, 10] width 330 height 20
click at [399, 11] on icon at bounding box center [398, 9] width 5 height 5
click at [178, 44] on span "NPS score from meik@solar.dk" at bounding box center [165, 46] width 114 height 8
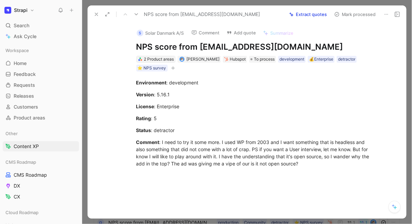
click at [162, 57] on div "2 Product areas" at bounding box center [159, 59] width 30 height 7
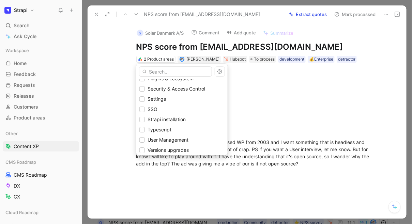
scroll to position [294, 0]
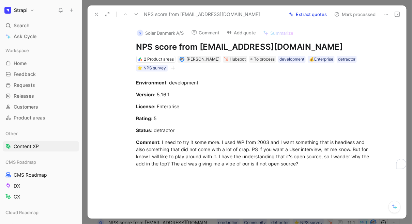
click at [98, 14] on icon at bounding box center [96, 14] width 5 height 5
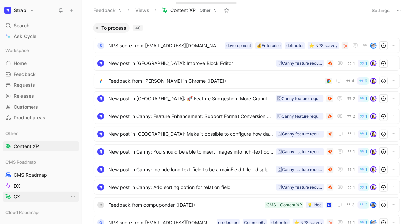
click at [27, 196] on link "CX" at bounding box center [41, 197] width 76 height 10
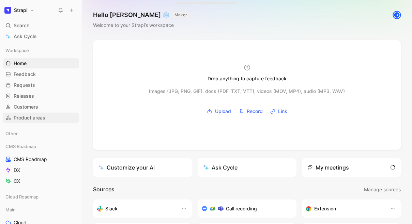
click at [27, 120] on span "Product areas" at bounding box center [30, 118] width 32 height 7
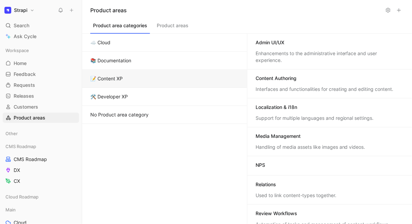
click at [108, 79] on button "📝 Content XP" at bounding box center [164, 79] width 165 height 18
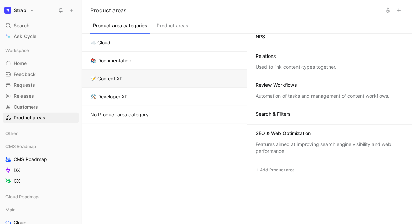
scroll to position [138, 0]
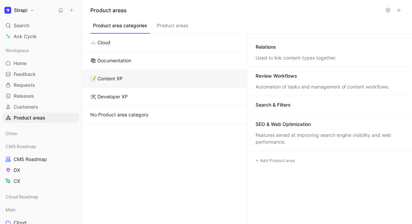
click at [278, 163] on button "Add Product area" at bounding box center [275, 161] width 44 height 8
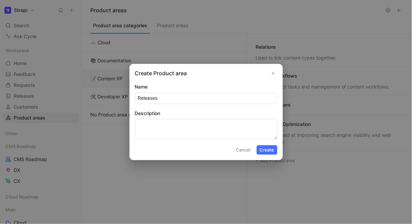
type input "Releases"
click at [189, 131] on textarea "Description" at bounding box center [206, 129] width 142 height 21
paste textarea "The Releases feature enables content managers to organize entries into containe…"
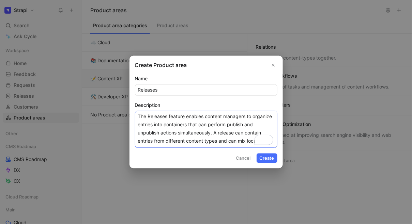
type textarea "The Releases feature enables content managers to organize entries into containe…"
click at [273, 159] on button "Create" at bounding box center [267, 159] width 21 height 10
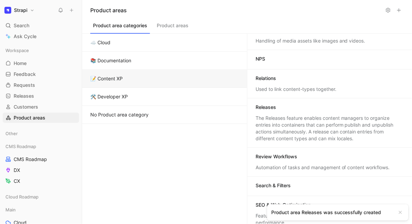
scroll to position [105, 0]
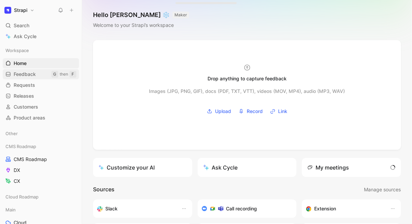
click at [18, 75] on span "Feedback" at bounding box center [25, 74] width 22 height 7
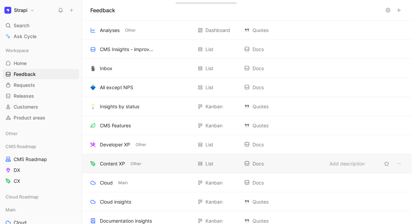
click at [112, 160] on div "Content XP" at bounding box center [112, 164] width 25 height 8
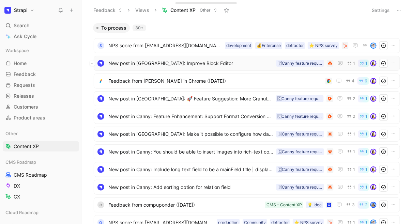
click at [139, 65] on span "New post in [GEOGRAPHIC_DATA]: Improve Block Editor" at bounding box center [190, 63] width 165 height 8
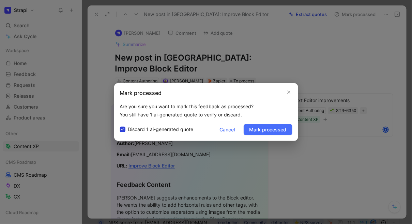
click at [121, 131] on icon at bounding box center [123, 129] width 4 height 4
click at [120, 125] on input "Discard 1 ai-generated quote" at bounding box center [120, 125] width 0 height 0
click at [236, 132] on button "Cancel" at bounding box center [227, 129] width 27 height 11
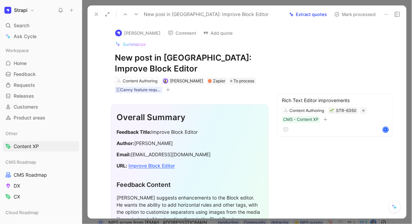
click at [272, 21] on div "New post in Canny: Improve Block Editor Extract quotes Mark processed" at bounding box center [247, 14] width 319 height 18
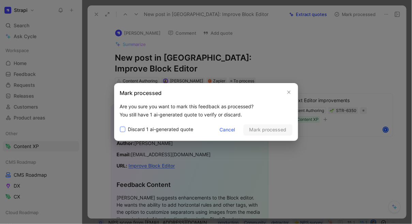
click at [124, 130] on icon at bounding box center [123, 129] width 4 height 4
click at [120, 125] on input "Discard 1 ai-generated quote" at bounding box center [120, 125] width 0 height 0
click at [264, 132] on span "Mark processed" at bounding box center [267, 130] width 37 height 8
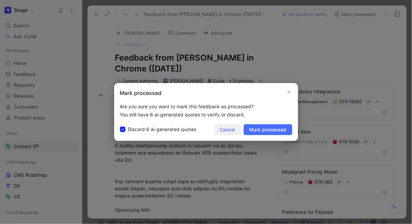
click at [227, 131] on span "Cancel" at bounding box center [227, 130] width 15 height 8
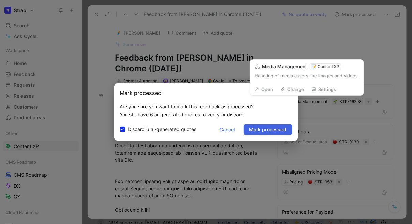
click at [277, 130] on span "Mark processed" at bounding box center [267, 130] width 37 height 8
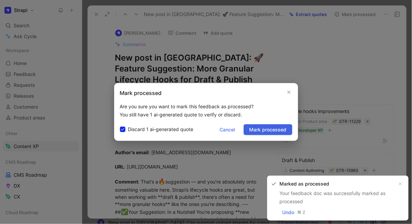
click at [257, 128] on span "Mark processed" at bounding box center [267, 130] width 37 height 8
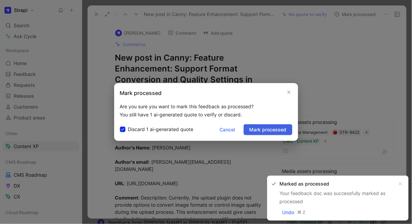
click at [258, 129] on span "Mark processed" at bounding box center [267, 130] width 37 height 8
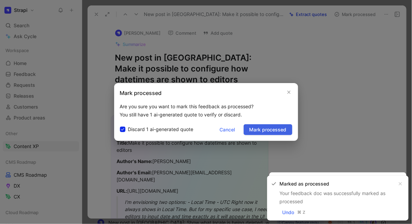
click at [268, 132] on span "Mark processed" at bounding box center [267, 130] width 37 height 8
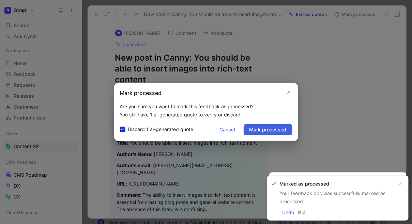
click at [268, 132] on span "Mark processed" at bounding box center [267, 130] width 37 height 8
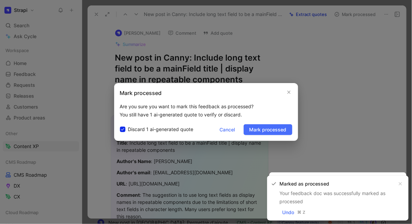
click at [268, 132] on span "Mark processed" at bounding box center [267, 130] width 37 height 8
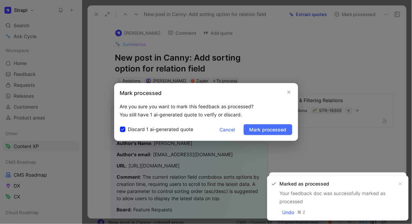
click at [268, 132] on span "Mark processed" at bounding box center [267, 130] width 37 height 8
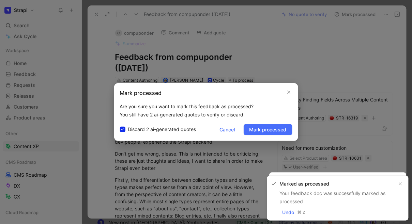
click at [268, 132] on span "Mark processed" at bounding box center [267, 130] width 37 height 8
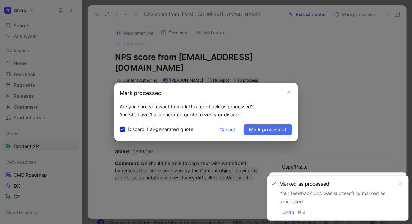
click at [268, 132] on span "Mark processed" at bounding box center [267, 130] width 37 height 8
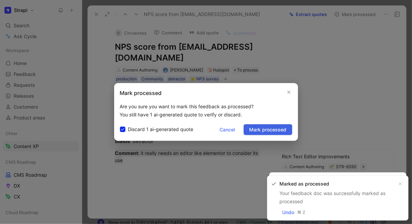
click at [269, 132] on span "Mark processed" at bounding box center [267, 130] width 37 height 8
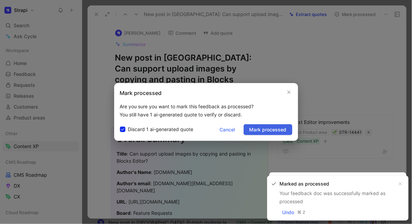
click at [275, 132] on span "Mark processed" at bounding box center [267, 130] width 37 height 8
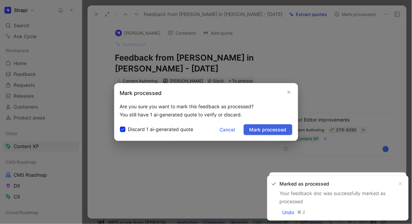
click at [283, 132] on span "Mark processed" at bounding box center [267, 130] width 37 height 8
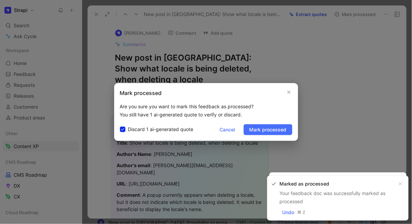
click at [283, 132] on span "Mark processed" at bounding box center [267, 130] width 37 height 8
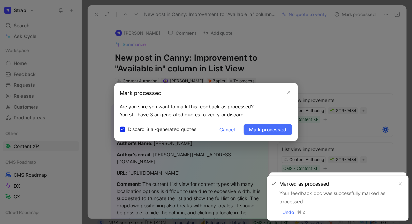
click at [283, 132] on span "Mark processed" at bounding box center [267, 130] width 37 height 8
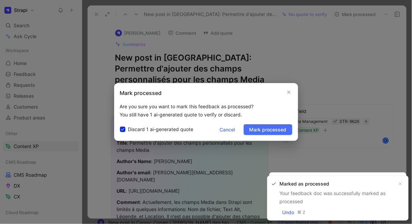
click at [283, 132] on span "Mark processed" at bounding box center [267, 130] width 37 height 8
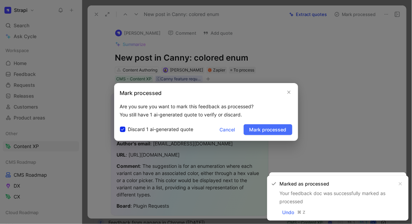
click at [283, 132] on span "Mark processed" at bounding box center [267, 130] width 37 height 8
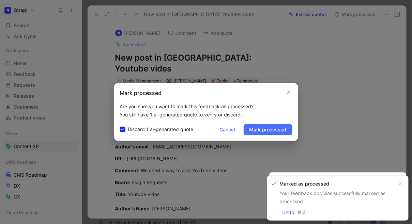
click at [283, 132] on span "Mark processed" at bounding box center [267, 130] width 37 height 8
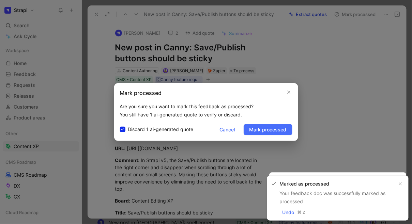
click at [283, 132] on span "Mark processed" at bounding box center [267, 130] width 37 height 8
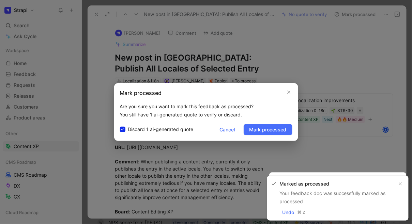
click at [283, 132] on span "Mark processed" at bounding box center [267, 130] width 37 height 8
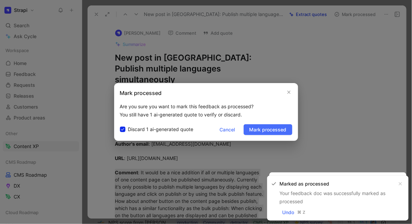
click at [283, 132] on span "Mark processed" at bounding box center [267, 130] width 37 height 8
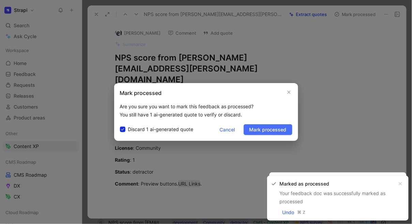
click at [283, 132] on span "Mark processed" at bounding box center [267, 130] width 37 height 8
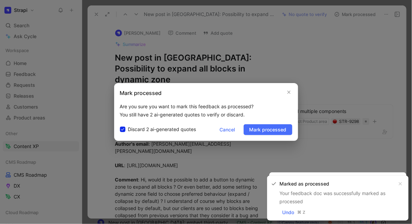
click at [283, 132] on span "Mark processed" at bounding box center [267, 130] width 37 height 8
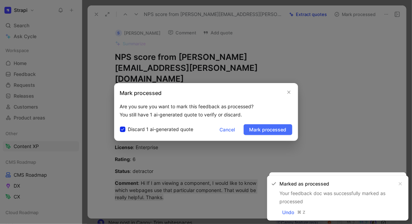
click at [283, 132] on span "Mark processed" at bounding box center [267, 130] width 37 height 8
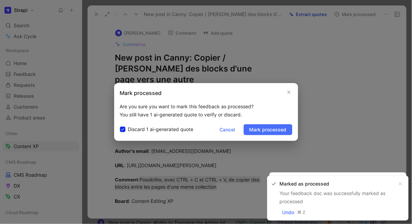
click at [283, 132] on span "Mark processed" at bounding box center [267, 130] width 37 height 8
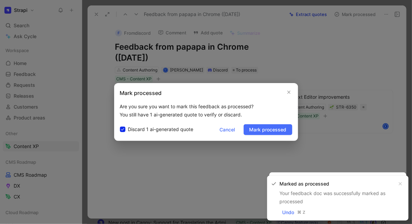
click at [283, 132] on span "Mark processed" at bounding box center [267, 130] width 37 height 8
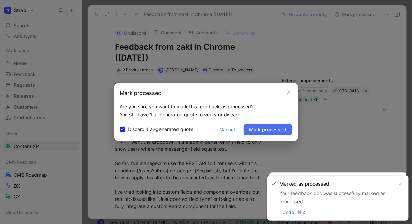
click at [283, 132] on span "Mark processed" at bounding box center [267, 130] width 37 height 8
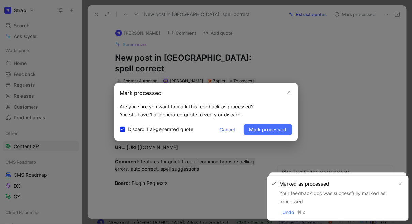
click at [283, 132] on span "Mark processed" at bounding box center [267, 130] width 37 height 8
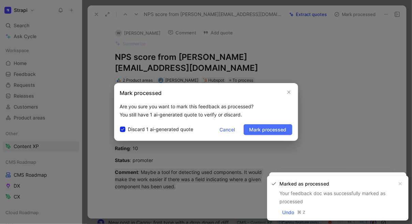
click at [283, 132] on span "Mark processed" at bounding box center [267, 130] width 37 height 8
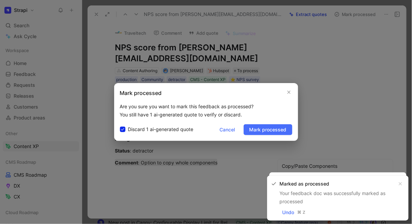
click at [283, 132] on span "Mark processed" at bounding box center [267, 130] width 37 height 8
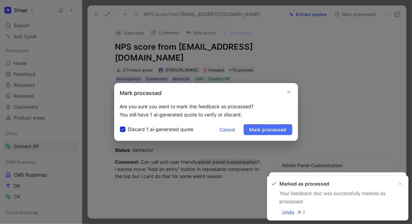
click at [283, 132] on span "Mark processed" at bounding box center [267, 130] width 37 height 8
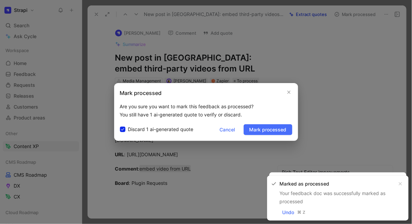
click at [283, 132] on span "Mark processed" at bounding box center [267, 130] width 37 height 8
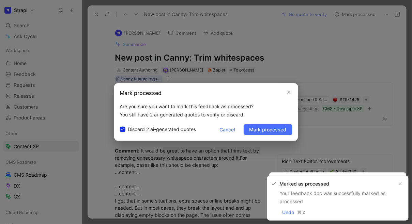
click at [283, 132] on span "Mark processed" at bounding box center [267, 130] width 37 height 8
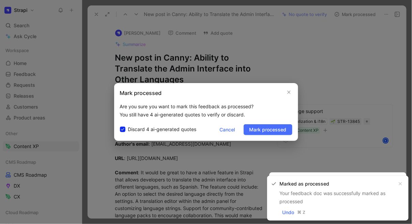
click at [283, 132] on span "Mark processed" at bounding box center [267, 130] width 37 height 8
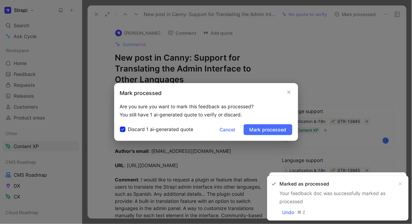
click at [283, 132] on span "Mark processed" at bounding box center [267, 130] width 37 height 8
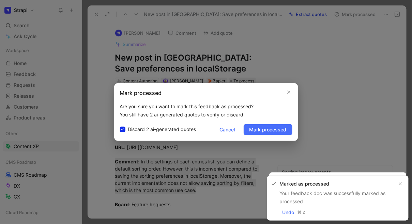
click at [283, 132] on span "Mark processed" at bounding box center [267, 130] width 37 height 8
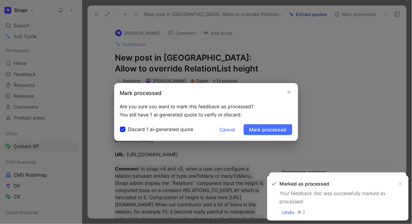
click at [283, 132] on span "Mark processed" at bounding box center [267, 130] width 37 height 8
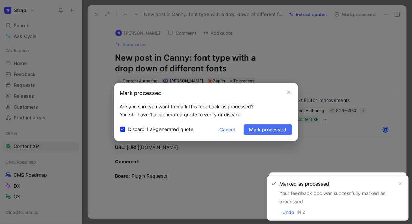
click at [283, 132] on span "Mark processed" at bounding box center [267, 130] width 37 height 8
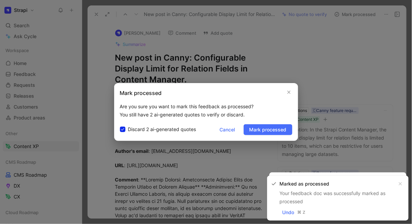
click at [283, 132] on span "Mark processed" at bounding box center [267, 130] width 37 height 8
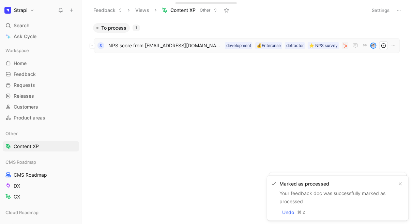
click at [190, 47] on span "NPS score from meik@solar.dk" at bounding box center [165, 46] width 114 height 8
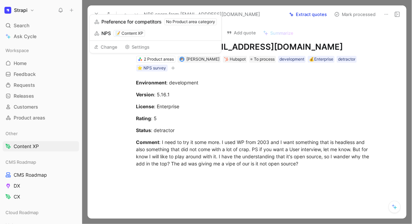
click at [94, 93] on div "S Solar Danmark A/S Comment Add quote Summarize NPS score from meik@solar.dk 2 …" at bounding box center [247, 121] width 319 height 196
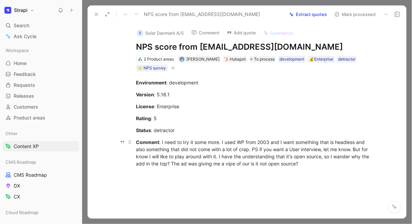
click at [198, 148] on div "Comment : I need to try it some more. I used WP from 2003 and I want something …" at bounding box center [254, 153] width 236 height 29
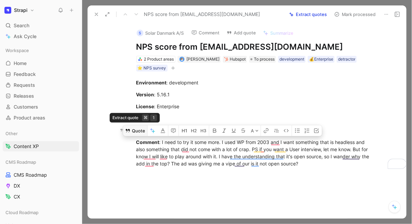
click at [136, 130] on button "Quote" at bounding box center [135, 130] width 24 height 11
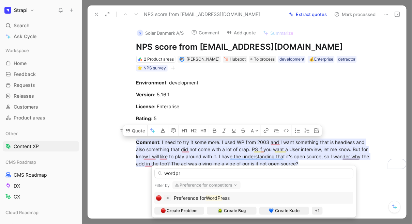
type input "wordpr"
click at [209, 198] on mark "WordPr" at bounding box center [214, 198] width 16 height 6
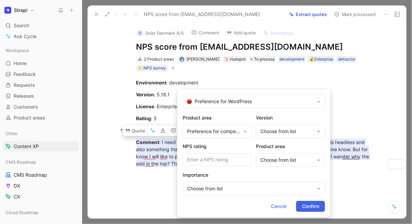
click at [315, 206] on span "Confirm" at bounding box center [310, 206] width 17 height 8
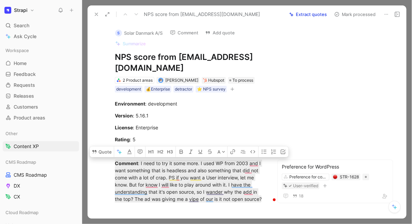
click at [333, 85] on div "S Solar Danmark A/S Comment Add quote Summarize NPS score from meik@solar.dk 2 …" at bounding box center [247, 121] width 319 height 196
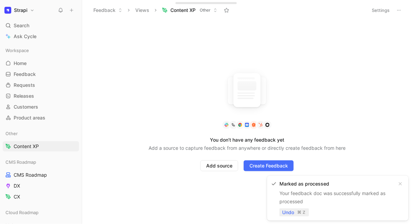
click at [301, 212] on div "⌘" at bounding box center [299, 212] width 5 height 7
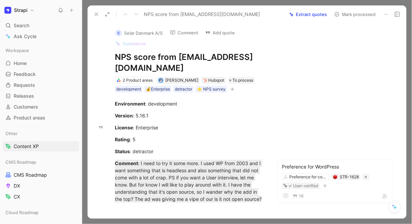
click at [94, 107] on div "S Solar Danmark A/S Comment Add quote Summarize NPS score from meik@solar.dk 2 …" at bounding box center [247, 121] width 319 height 196
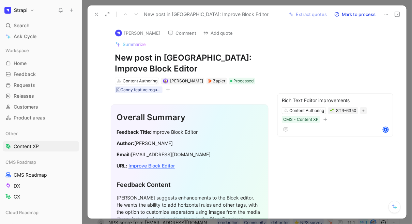
click at [95, 14] on icon at bounding box center [96, 14] width 5 height 5
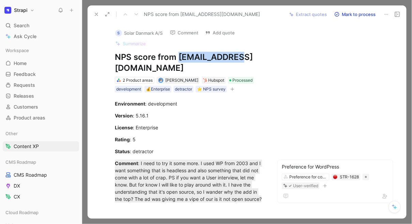
drag, startPoint x: 179, startPoint y: 55, endPoint x: 240, endPoint y: 55, distance: 61.0
click at [240, 55] on h1 "NPS score from [EMAIL_ADDRESS][DOMAIN_NAME]" at bounding box center [190, 63] width 150 height 22
copy h1 "[EMAIL_ADDRESS][DOMAIN_NAME]"
click at [94, 15] on icon at bounding box center [96, 14] width 5 height 5
